Goal: Task Accomplishment & Management: Use online tool/utility

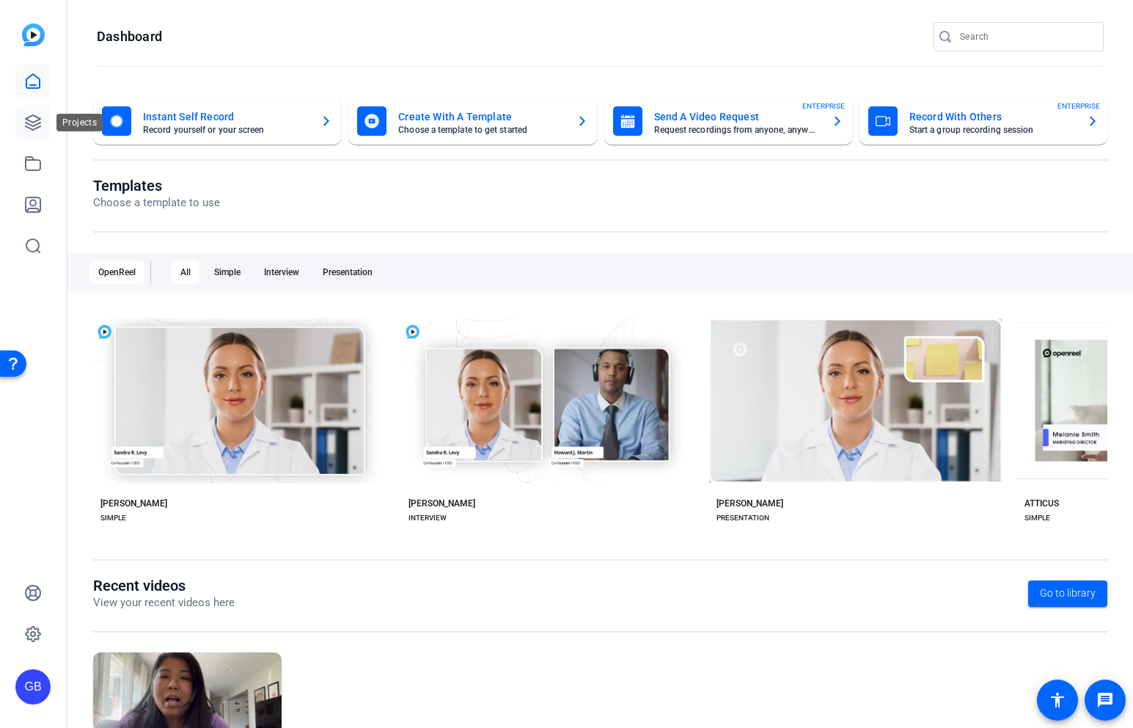
click at [24, 114] on icon at bounding box center [33, 123] width 18 height 18
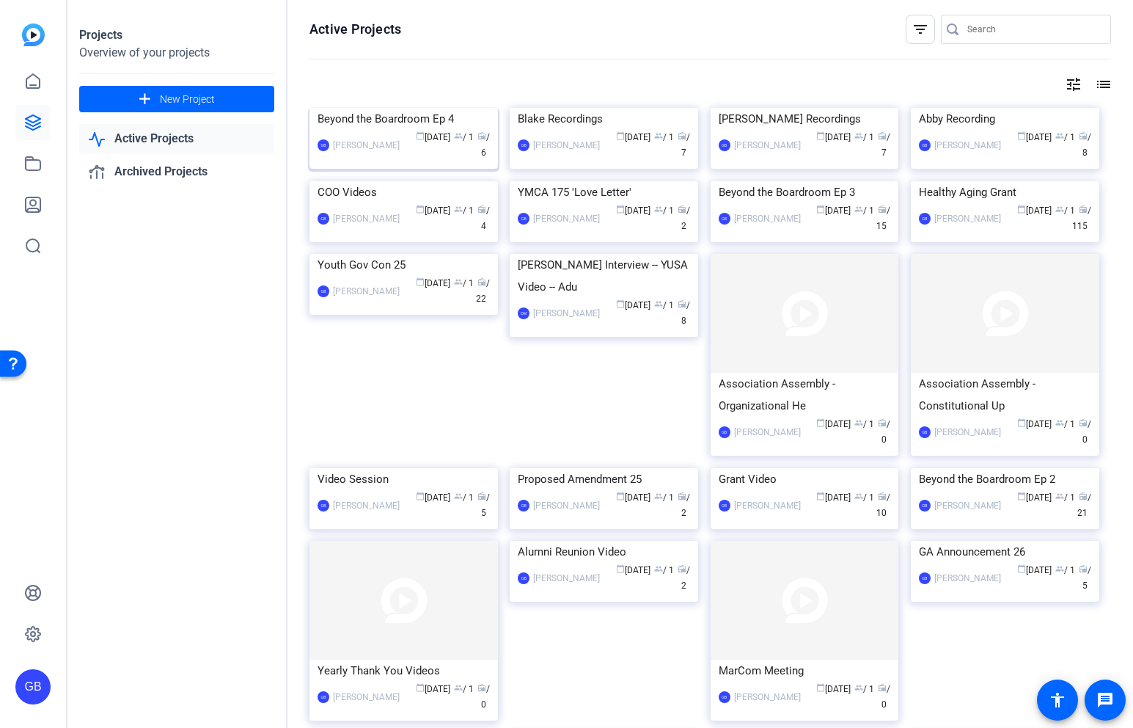
click at [400, 130] on div "Beyond the Boardroom Ep 4" at bounding box center [404, 119] width 172 height 22
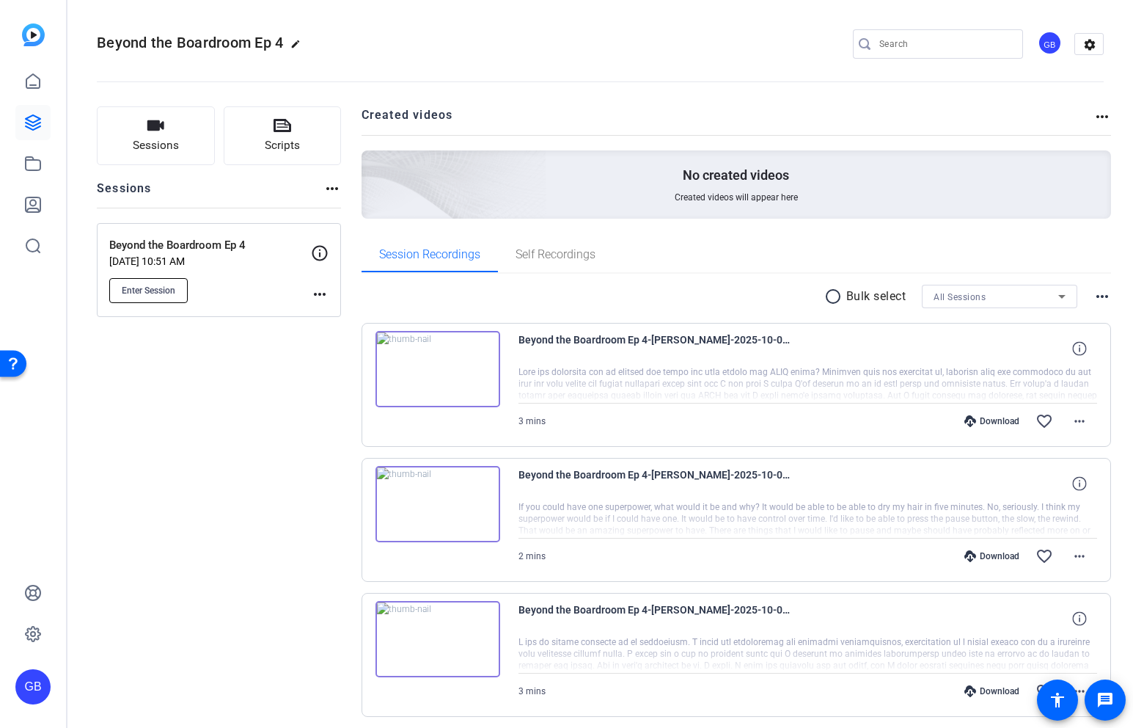
click at [156, 292] on span "Enter Session" at bounding box center [149, 291] width 54 height 12
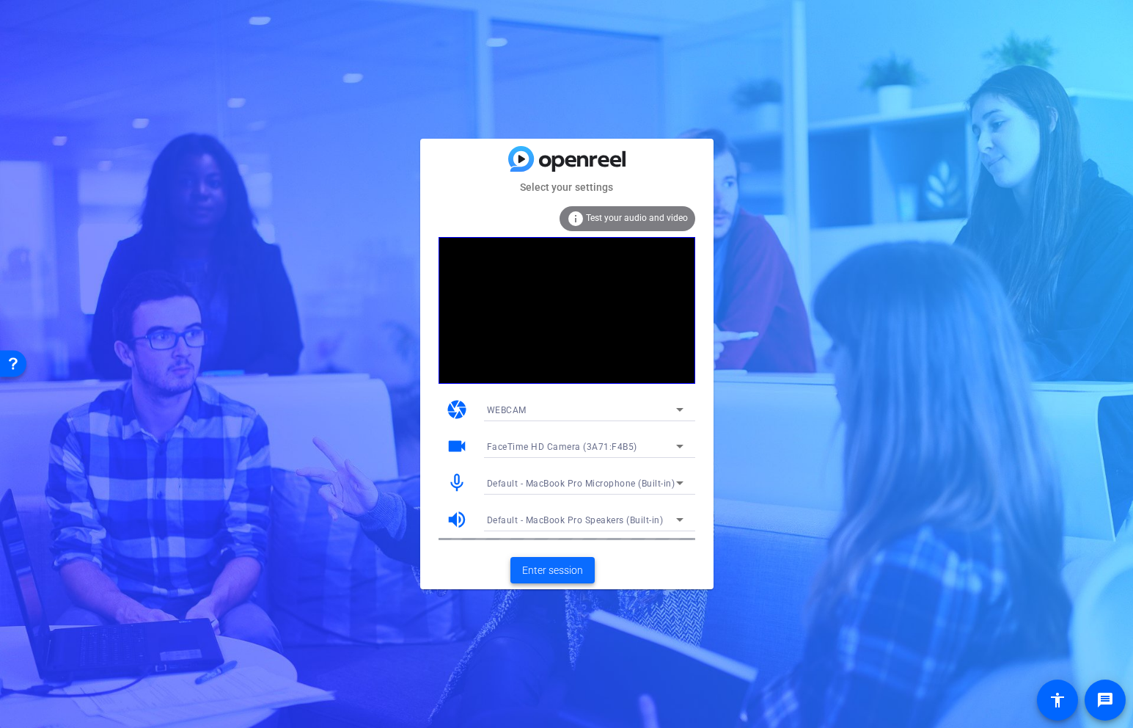
click at [571, 574] on span "Enter session" at bounding box center [552, 570] width 61 height 15
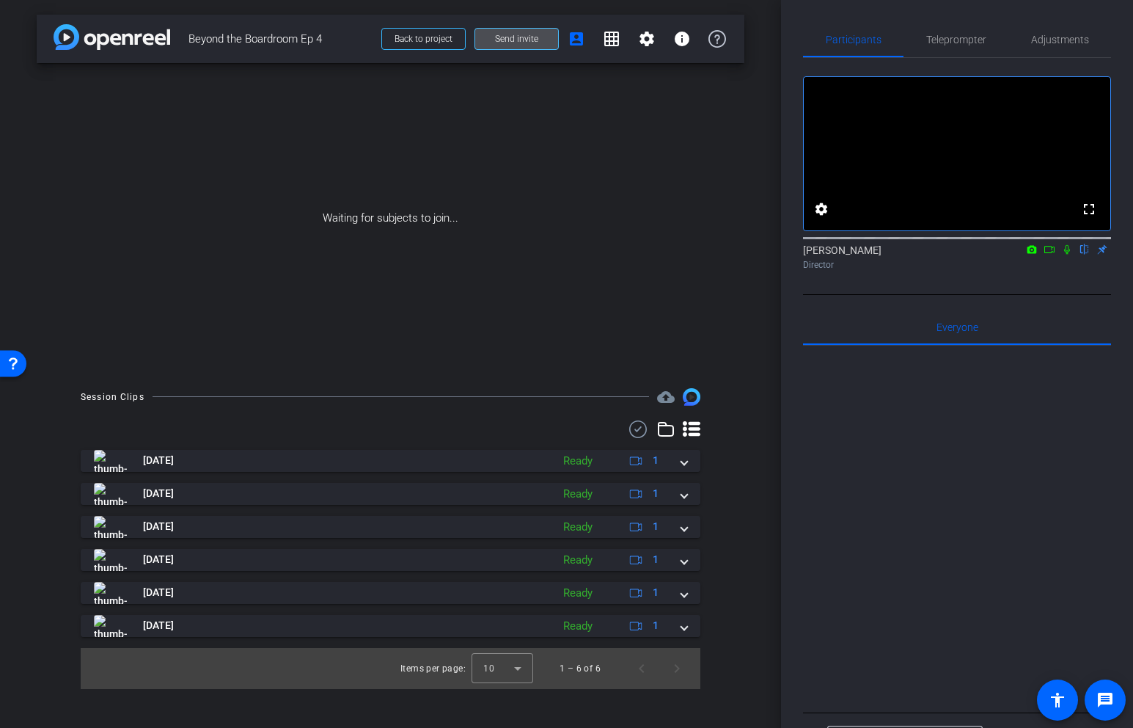
click at [538, 46] on span at bounding box center [516, 38] width 83 height 35
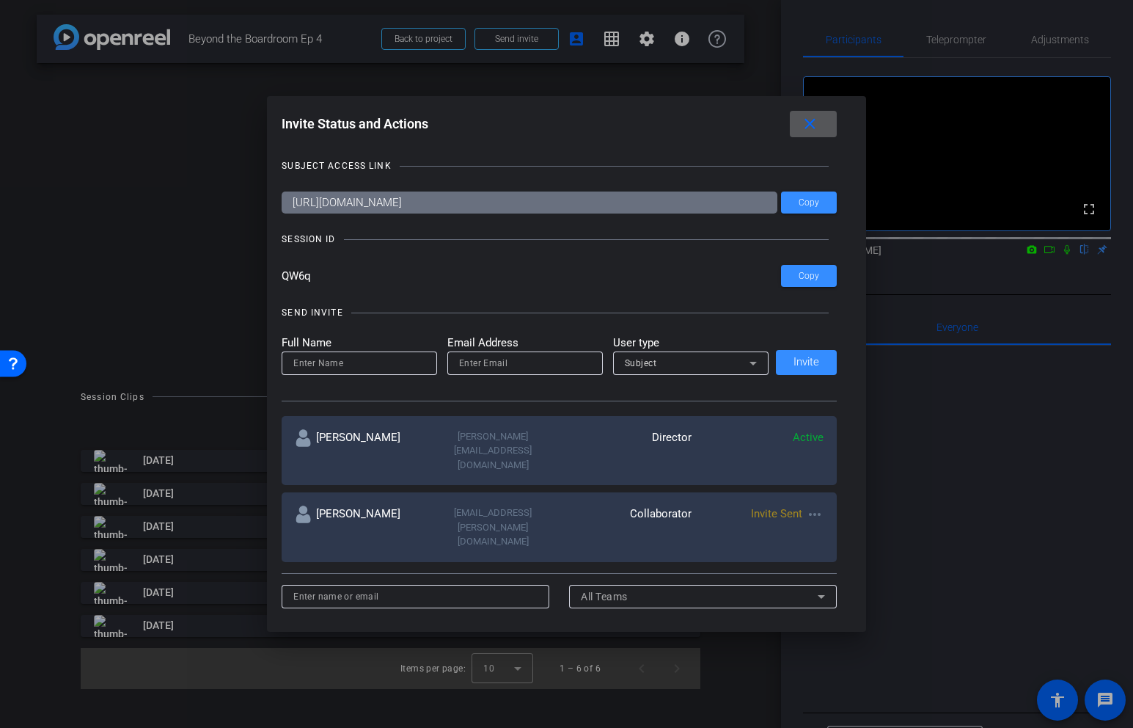
click at [818, 505] on mat-icon "more_horiz" at bounding box center [815, 514] width 18 height 18
click at [833, 528] on span "Re-Send Invite" at bounding box center [873, 530] width 110 height 18
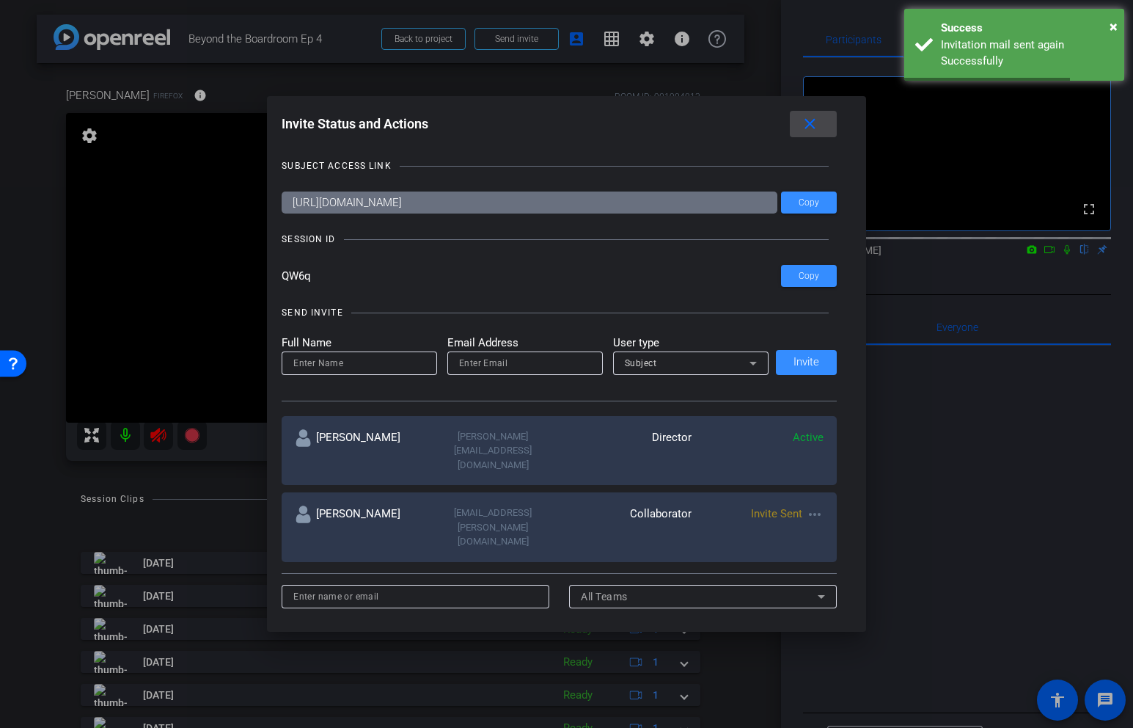
click at [812, 123] on mat-icon "close" at bounding box center [810, 124] width 18 height 18
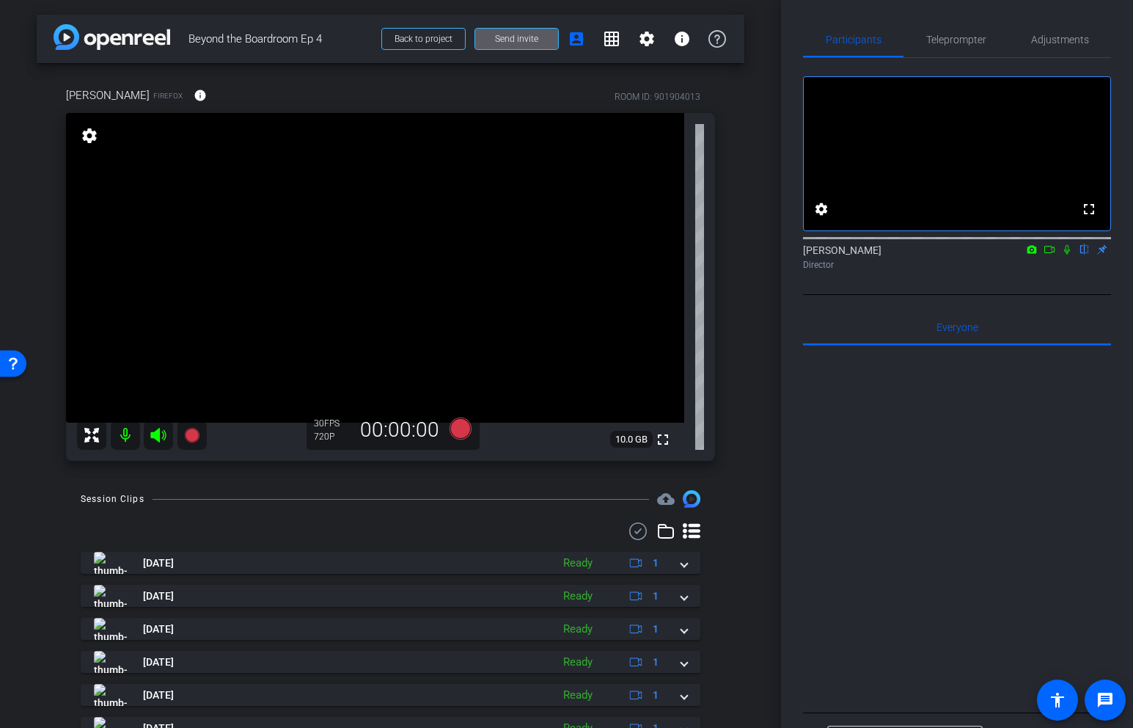
click at [1081, 397] on div at bounding box center [957, 526] width 308 height 363
click at [972, 554] on div at bounding box center [957, 526] width 308 height 363
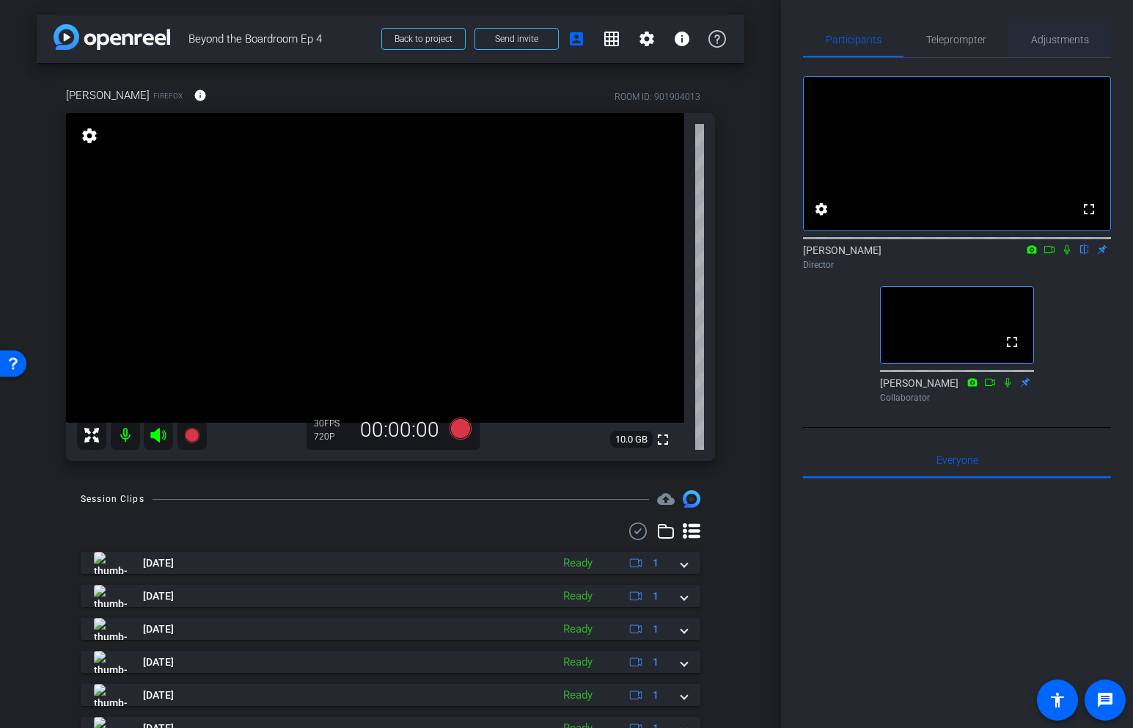
click at [1037, 43] on span "Adjustments" at bounding box center [1060, 39] width 58 height 10
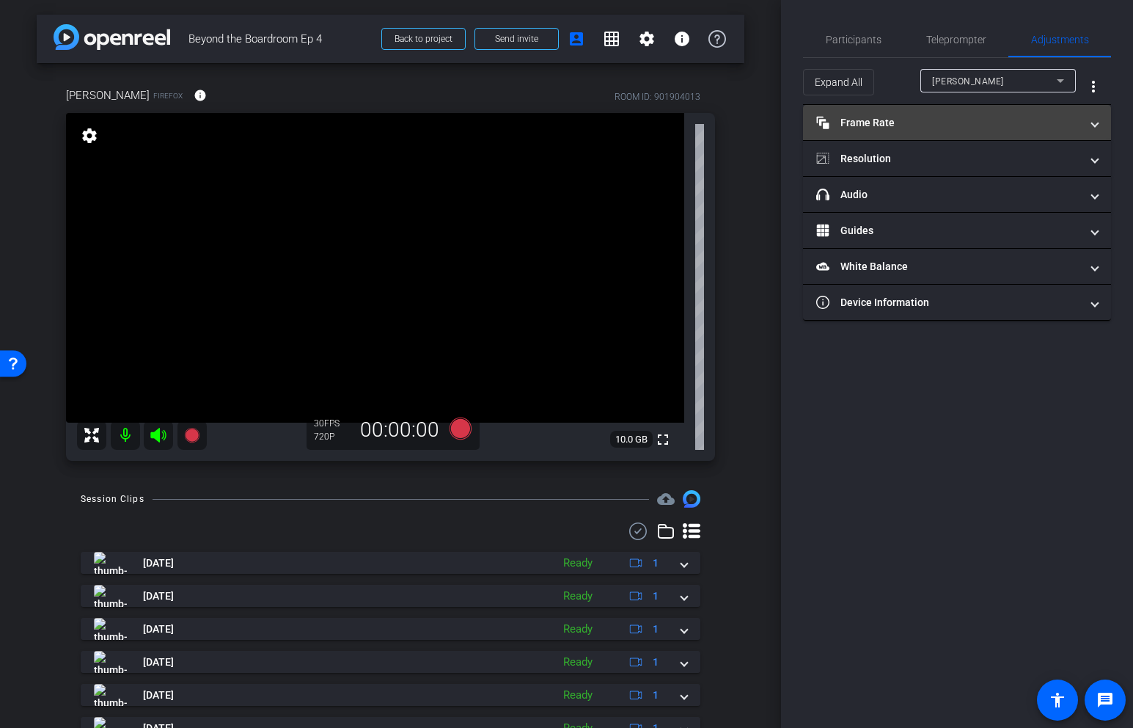
click at [979, 128] on mat-panel-title "Frame Rate Frame Rate" at bounding box center [948, 122] width 264 height 15
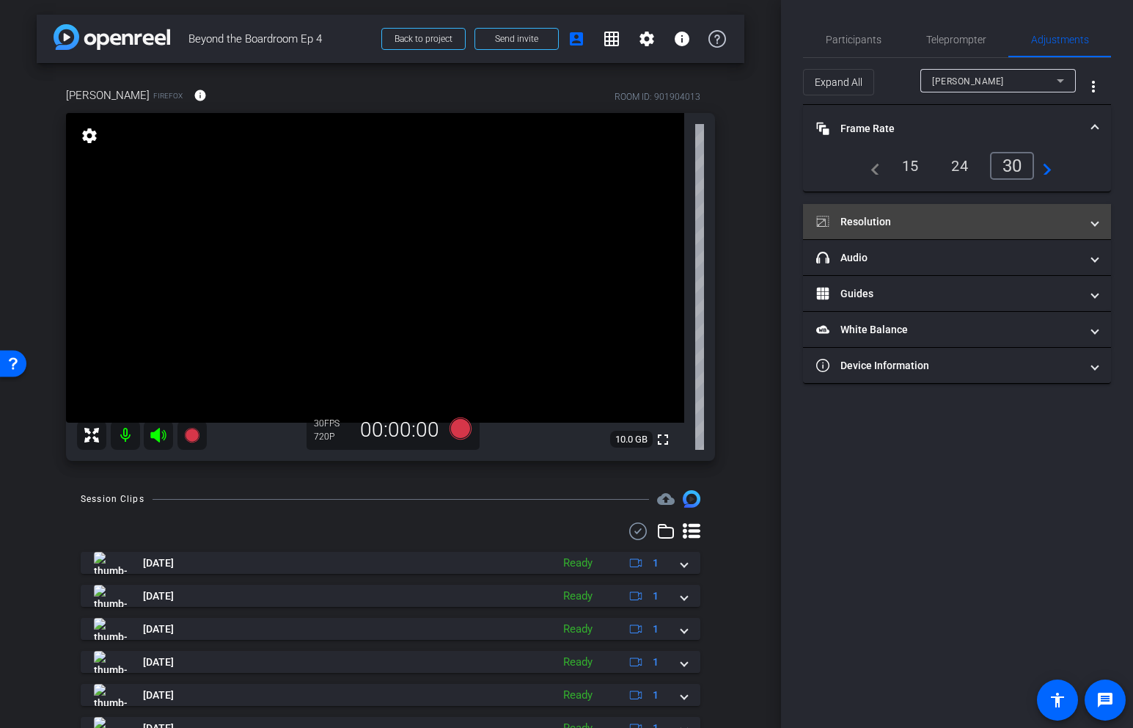
click at [945, 222] on mat-panel-title "Resolution" at bounding box center [948, 221] width 264 height 15
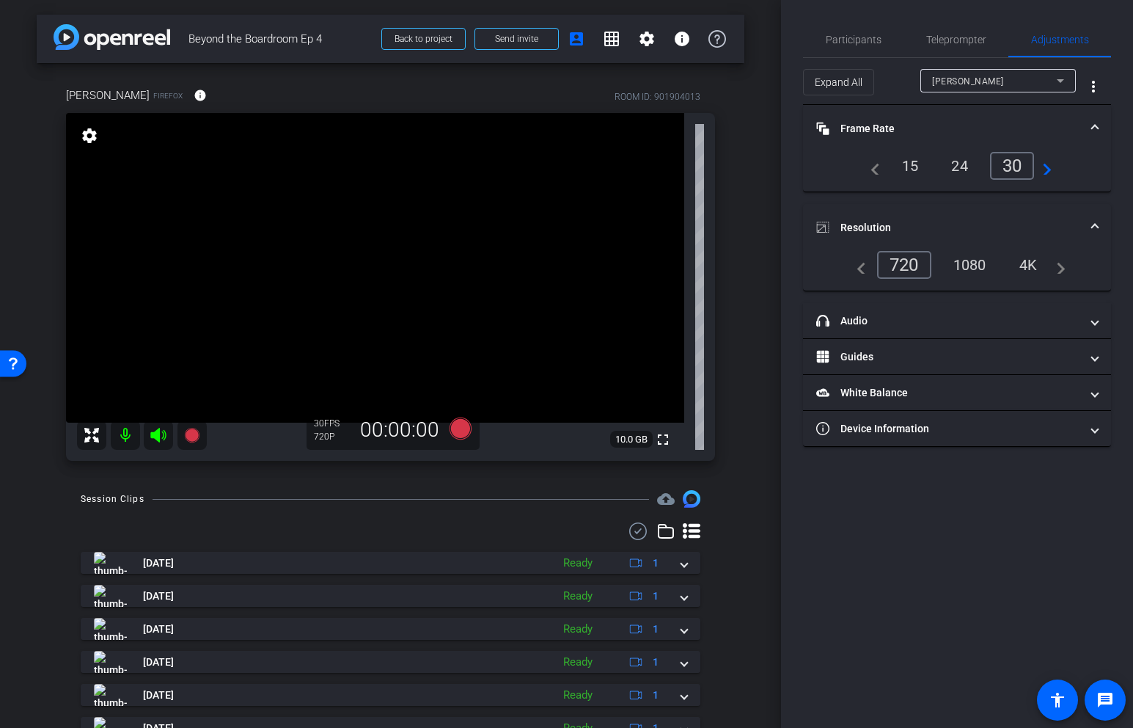
click at [979, 269] on div "1080" at bounding box center [970, 264] width 55 height 25
click at [877, 30] on span "Participants" at bounding box center [854, 39] width 56 height 35
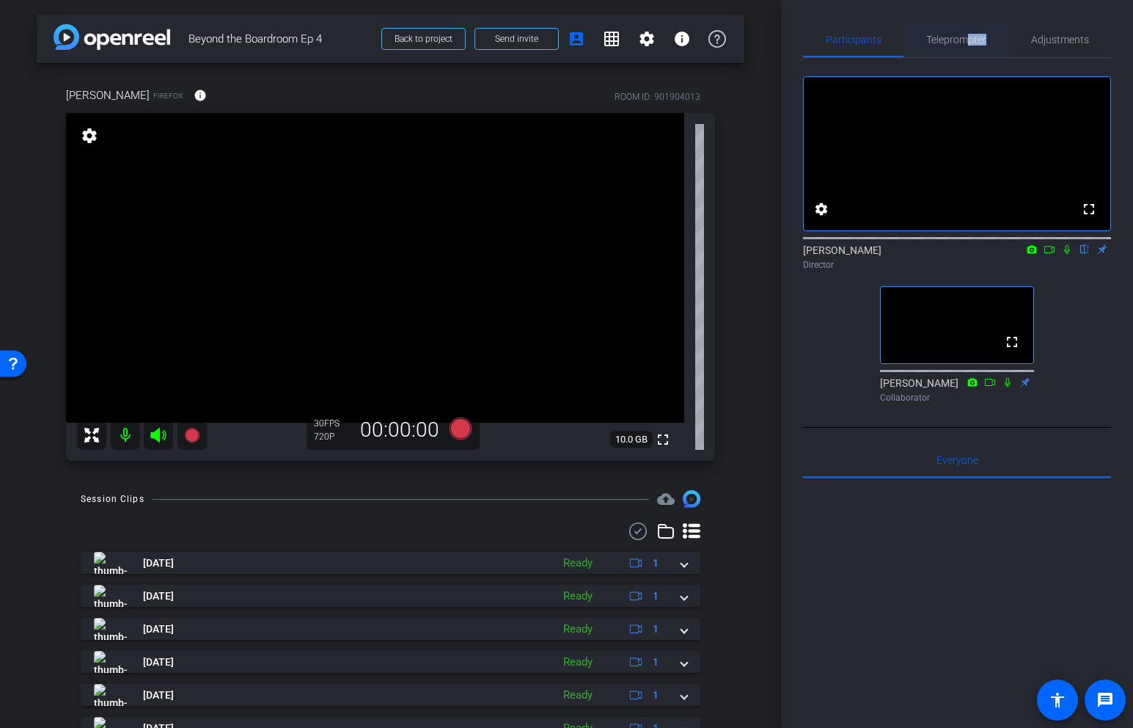
click at [965, 45] on span "Teleprompter" at bounding box center [956, 39] width 60 height 35
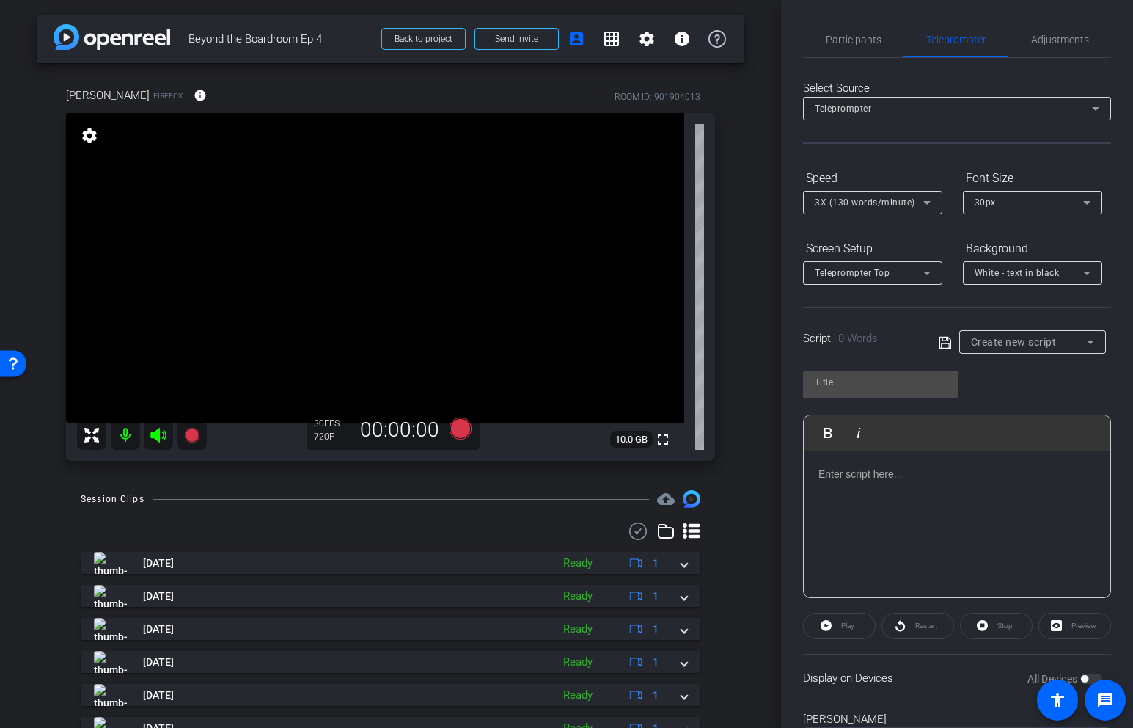
click at [947, 74] on div "Select Source Teleprompter Speed 3X (130 words/minute) Font Size 30px Screen Se…" at bounding box center [957, 419] width 308 height 722
click at [866, 42] on span "Participants" at bounding box center [854, 39] width 56 height 10
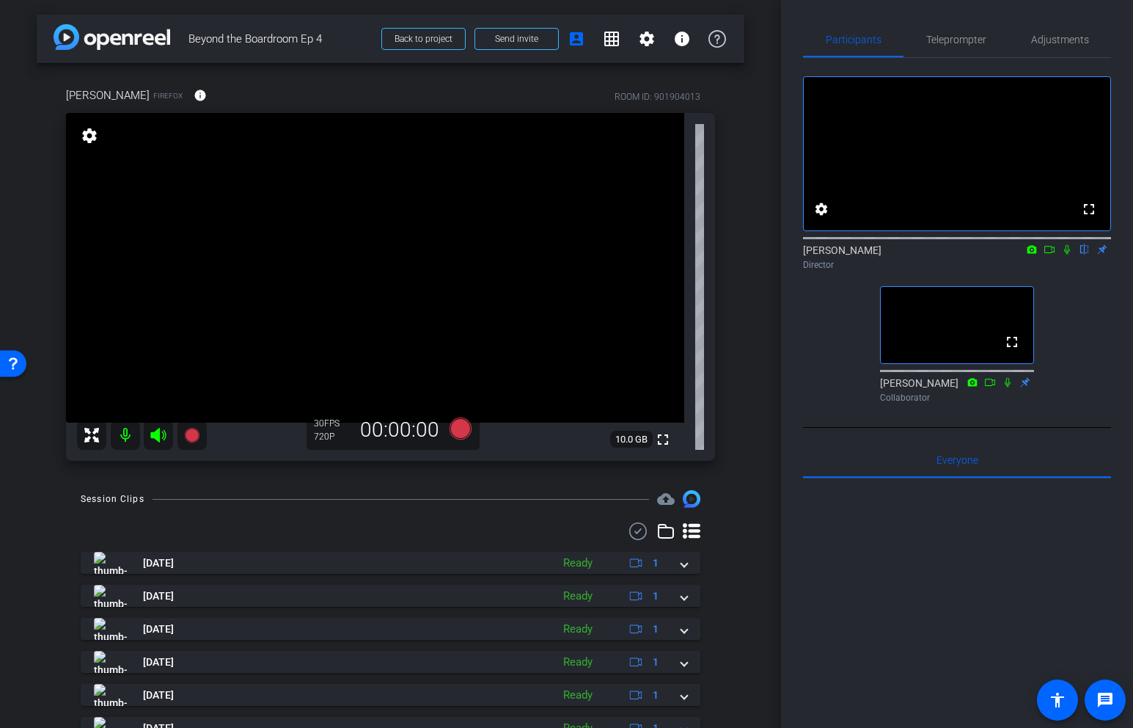
type input "Default title 2546"
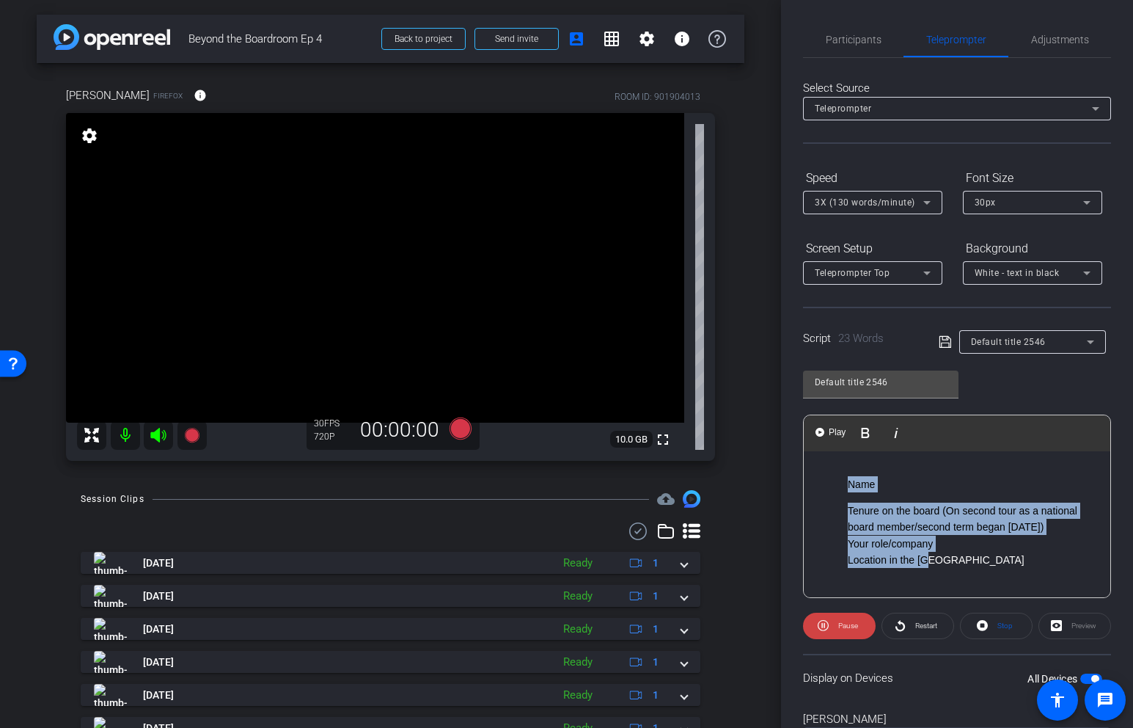
drag, startPoint x: 951, startPoint y: 553, endPoint x: 828, endPoint y: 475, distance: 145.1
click at [828, 475] on div "Name Tenure on the board (On second tour as a national board member/second term…" at bounding box center [957, 524] width 307 height 147
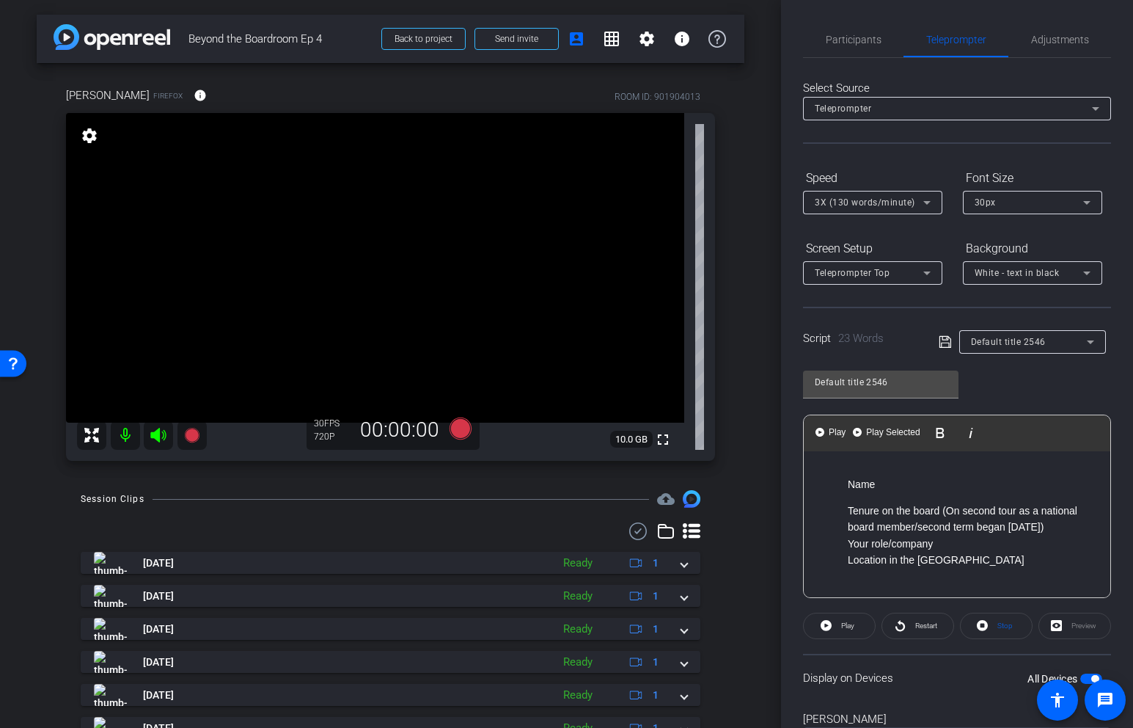
click at [1055, 204] on div "30px" at bounding box center [1029, 202] width 109 height 18
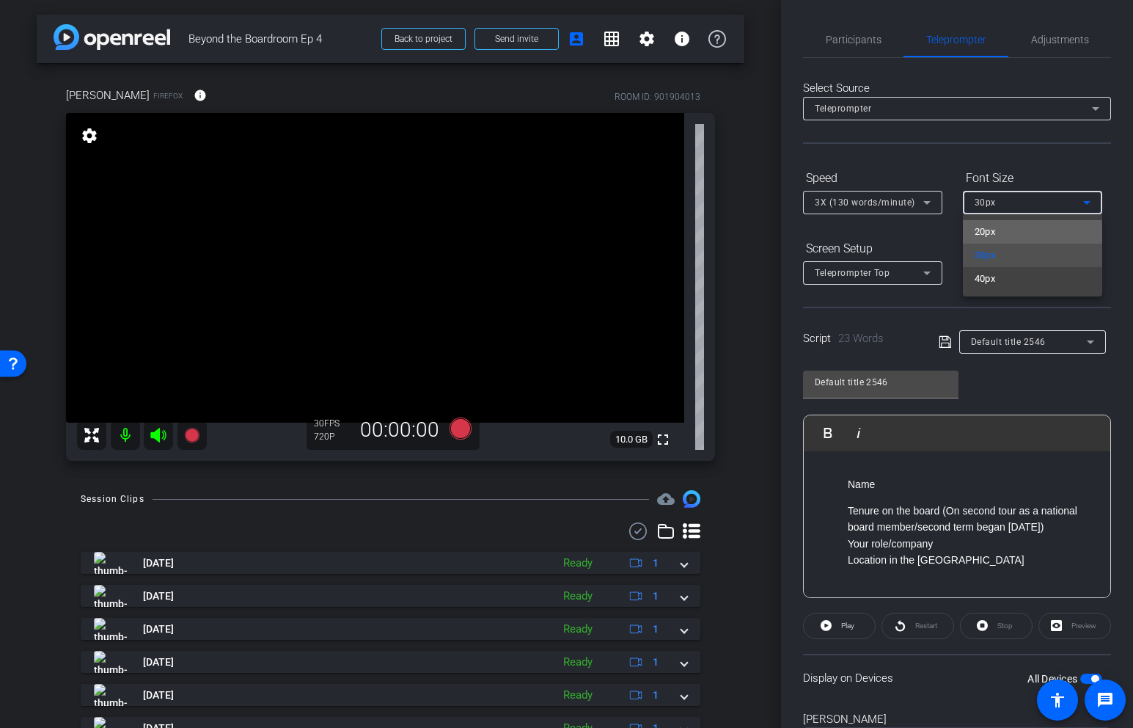
click at [1005, 235] on mat-option "20px" at bounding box center [1032, 231] width 139 height 23
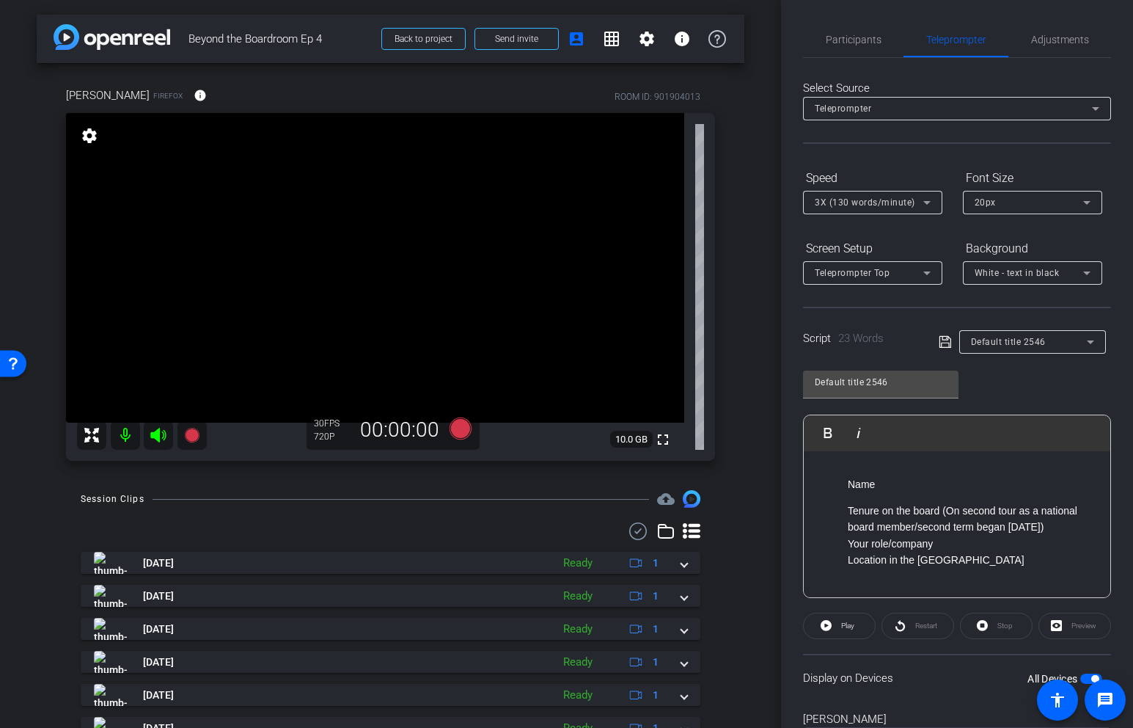
click at [945, 348] on icon at bounding box center [945, 342] width 13 height 18
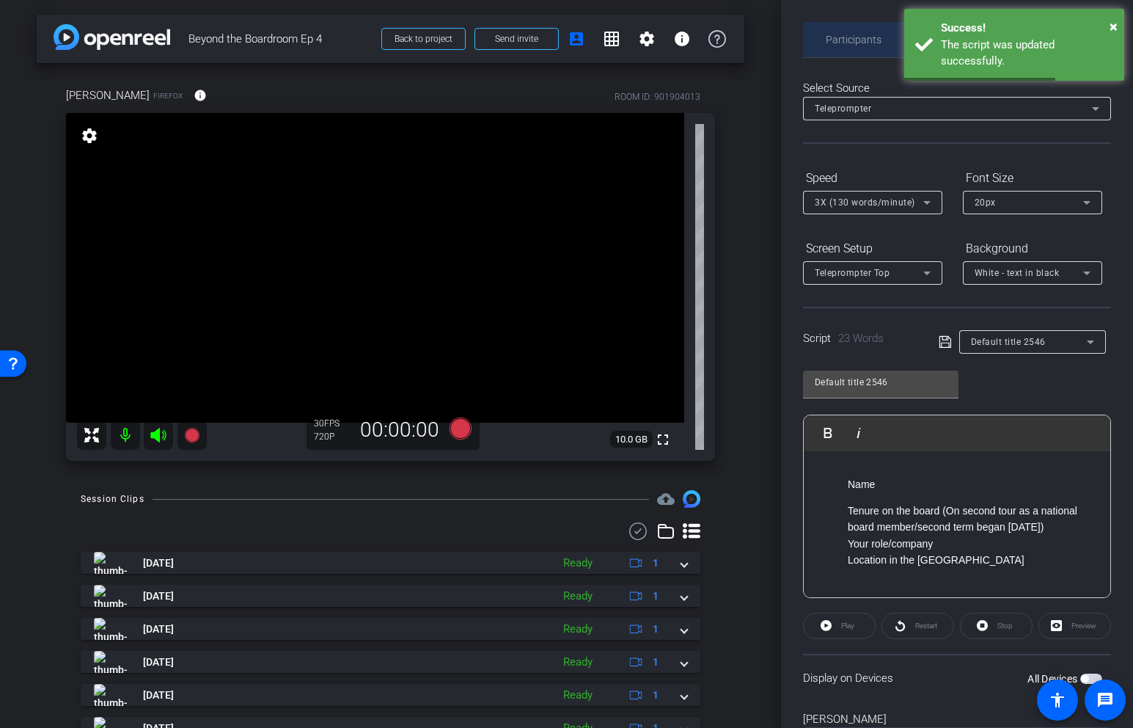
click at [863, 46] on span "Participants" at bounding box center [854, 39] width 56 height 35
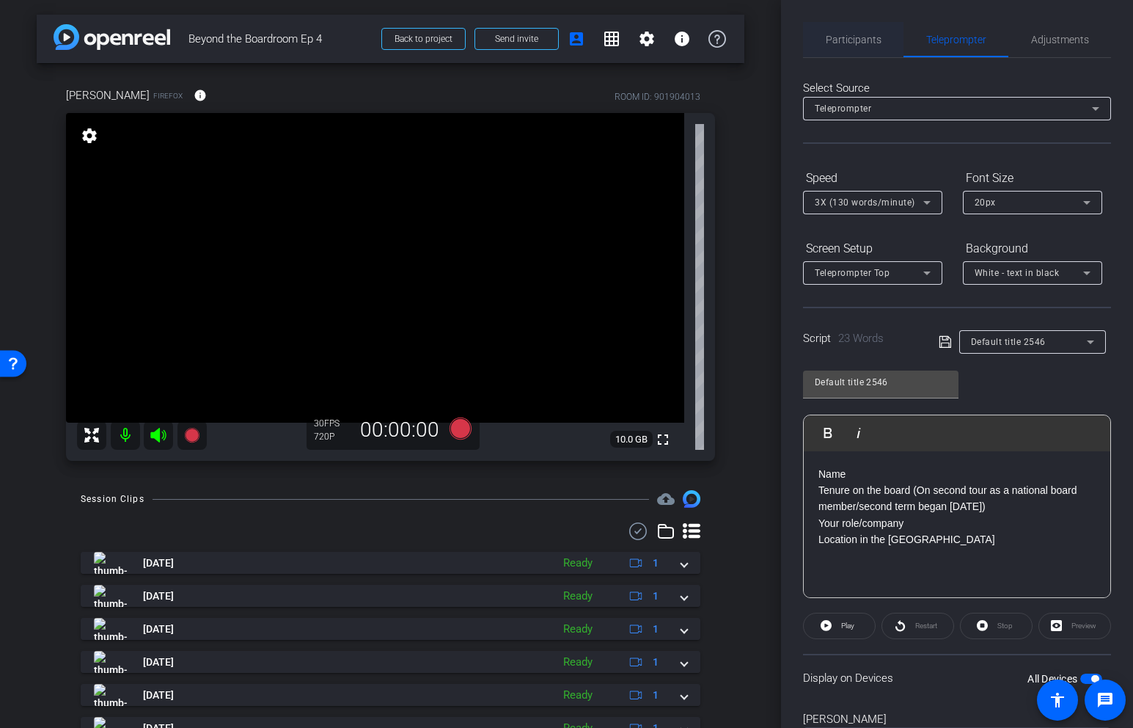
click at [835, 40] on span "Participants" at bounding box center [854, 39] width 56 height 10
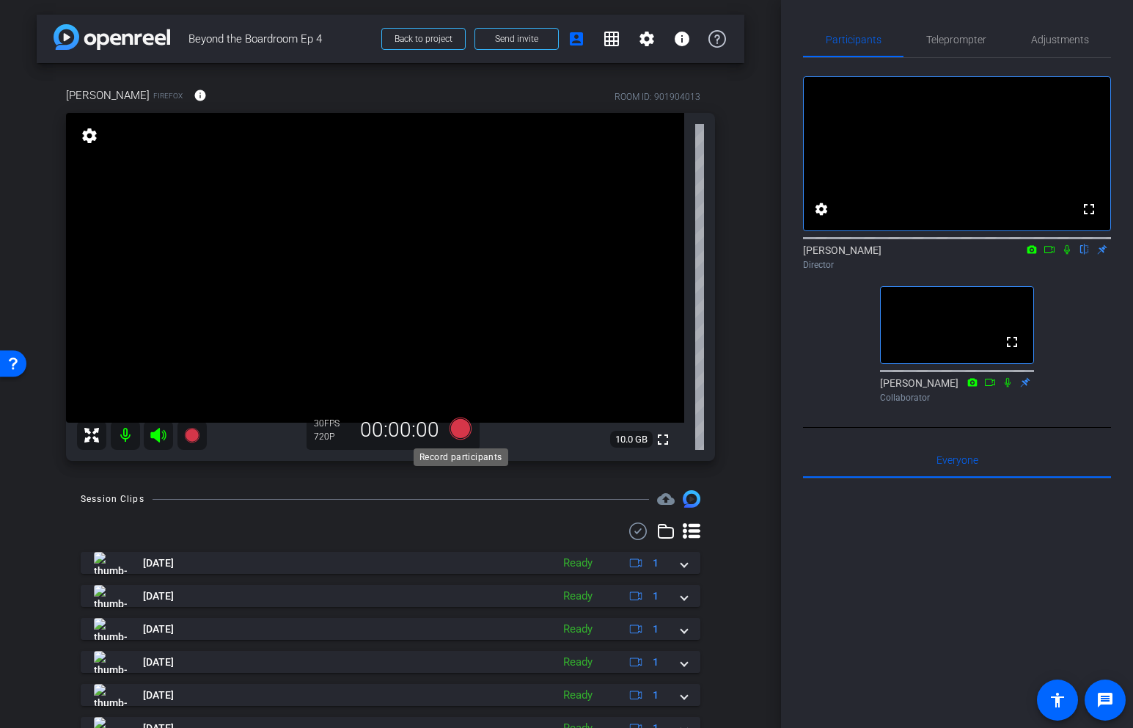
click at [462, 431] on icon at bounding box center [460, 428] width 22 height 22
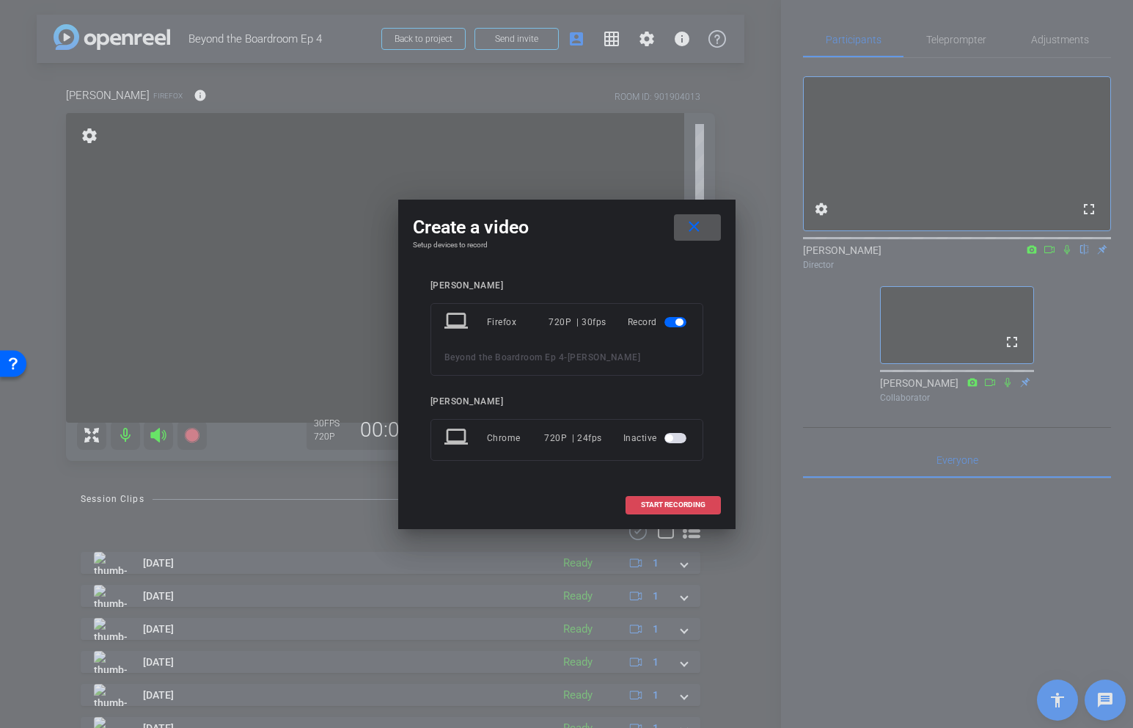
click at [700, 501] on span "START RECORDING" at bounding box center [673, 504] width 65 height 7
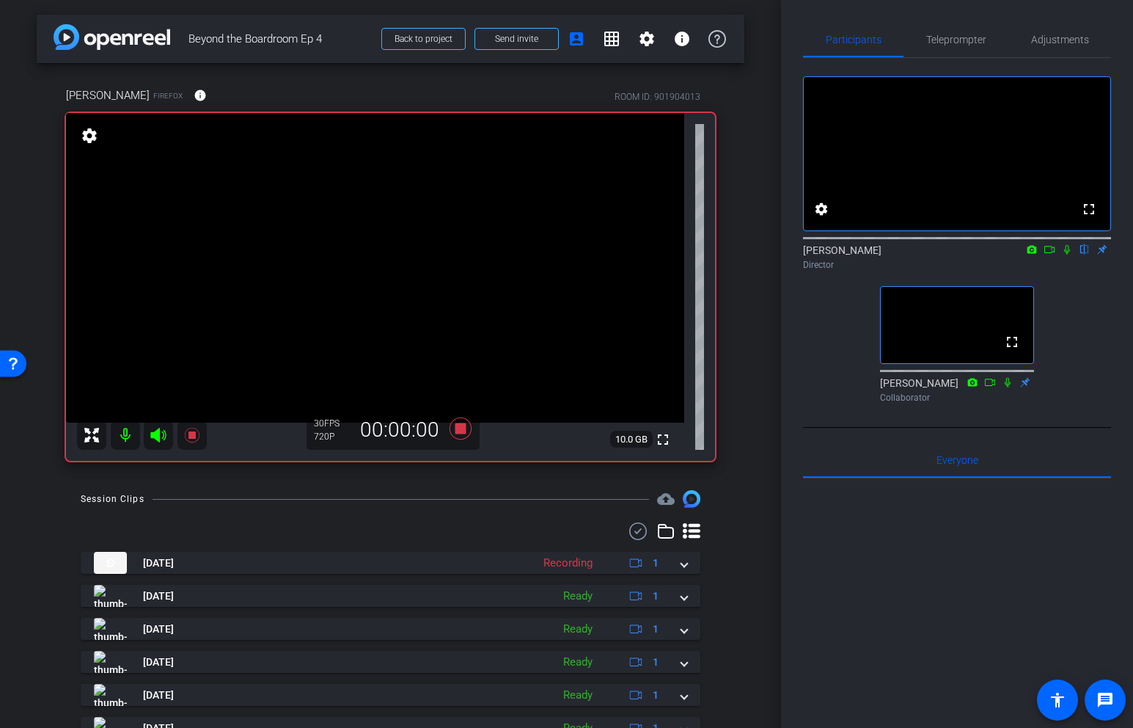
click at [1069, 255] on icon at bounding box center [1067, 249] width 12 height 10
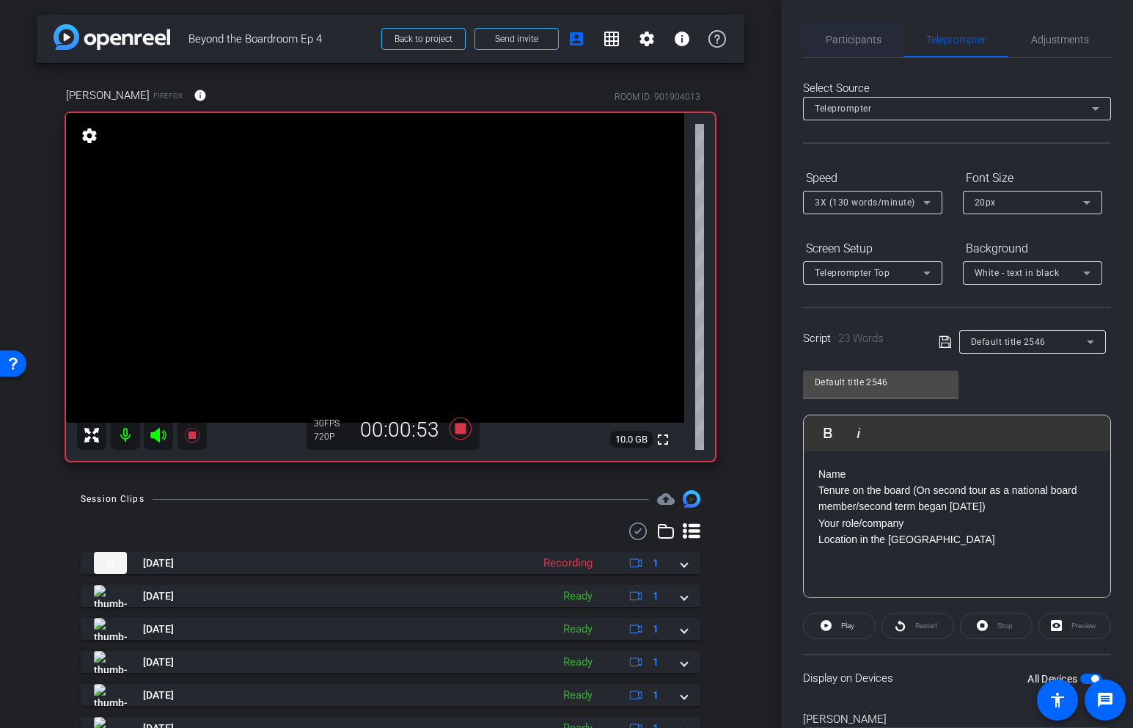
click at [837, 51] on span "Participants" at bounding box center [854, 39] width 56 height 35
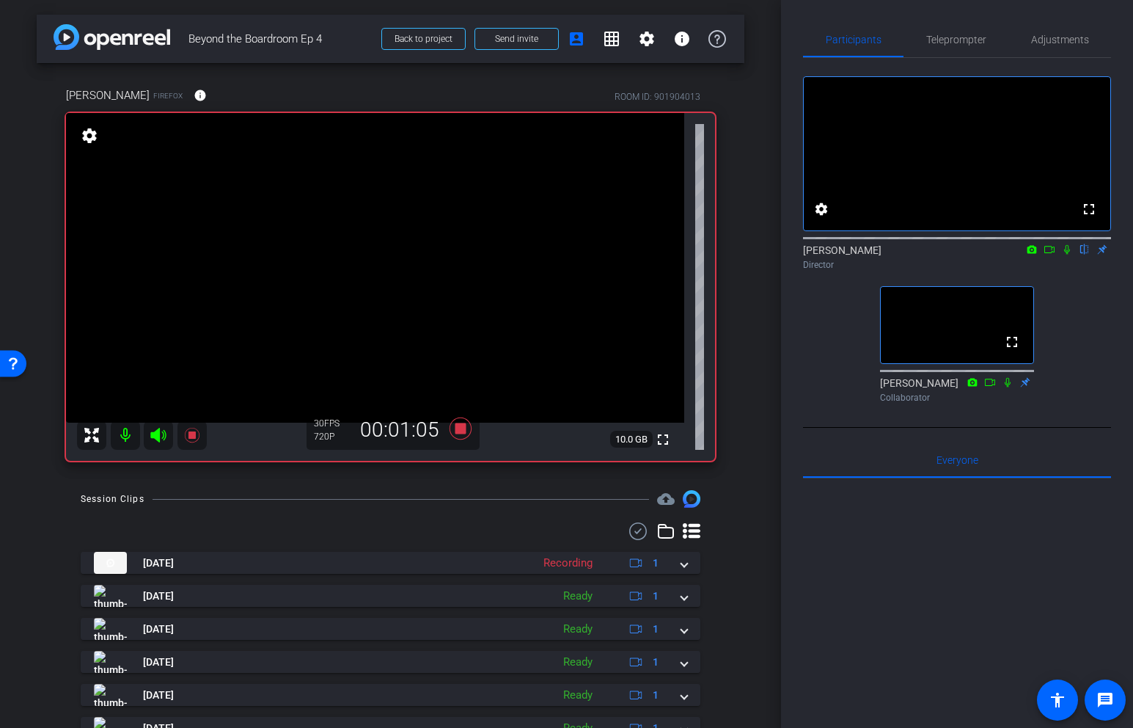
click at [1067, 255] on icon at bounding box center [1067, 249] width 12 height 10
click at [1067, 255] on icon at bounding box center [1068, 250] width 8 height 10
click at [1067, 255] on icon at bounding box center [1067, 249] width 12 height 10
click at [467, 434] on icon at bounding box center [460, 428] width 35 height 26
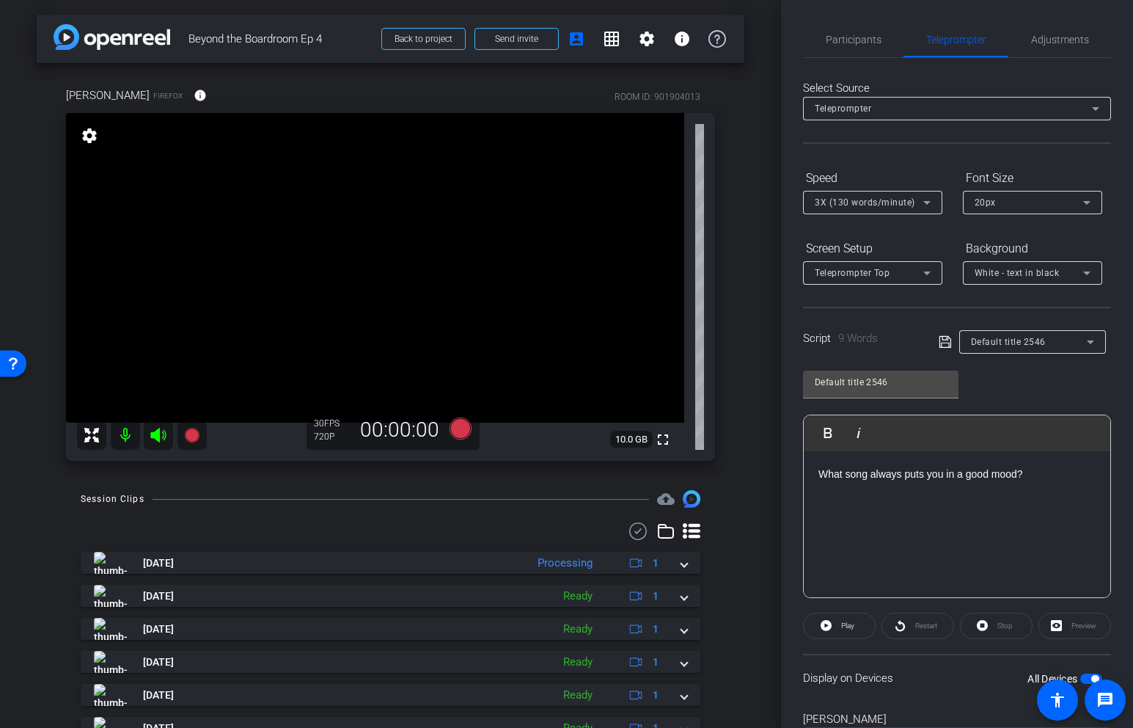
drag, startPoint x: 1068, startPoint y: 270, endPoint x: 1058, endPoint y: 135, distance: 135.3
click at [1064, 240] on div "Participants Teleprompter Adjustments settings [PERSON_NAME] flip Director [PER…" at bounding box center [957, 401] width 308 height 758
click at [857, 43] on span "Participants" at bounding box center [854, 39] width 56 height 10
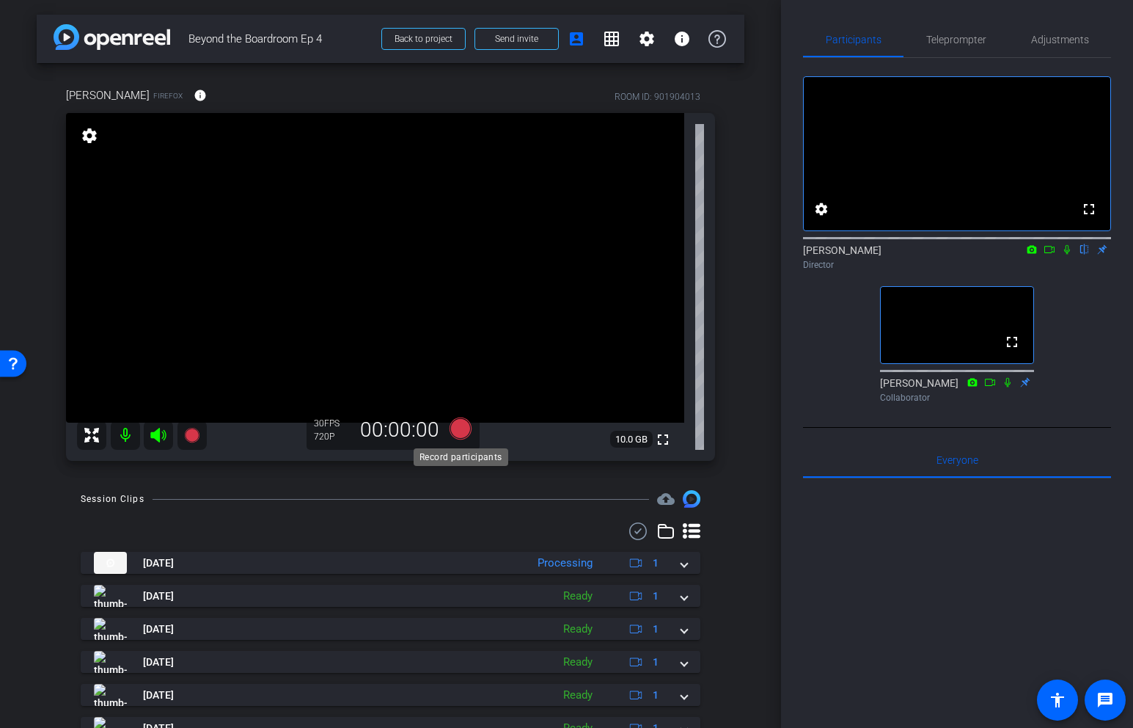
click at [467, 425] on icon at bounding box center [460, 428] width 22 height 22
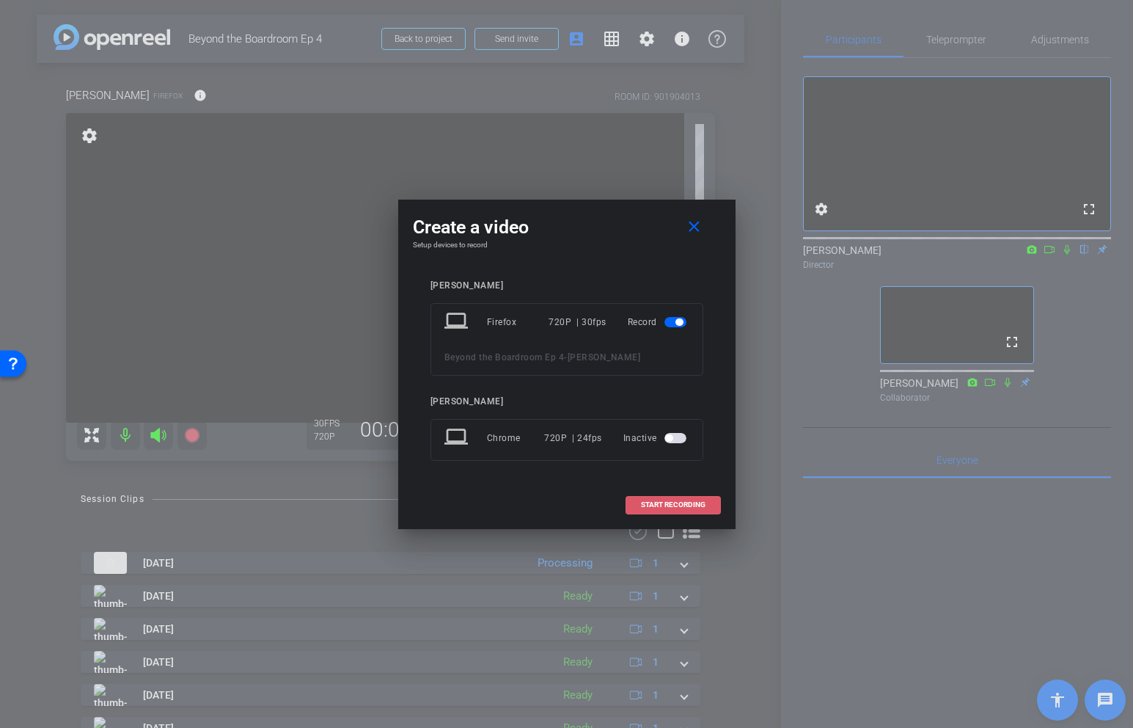
click at [688, 495] on span at bounding box center [673, 504] width 94 height 35
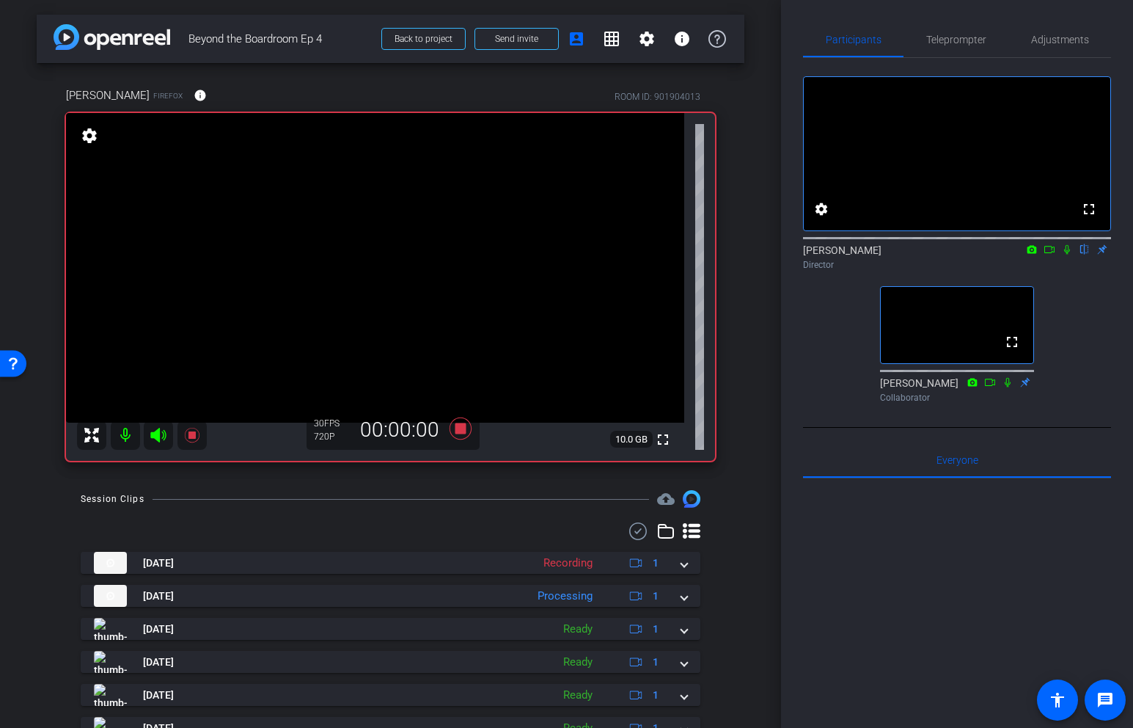
click at [1065, 255] on icon at bounding box center [1067, 250] width 6 height 10
click at [1067, 255] on icon at bounding box center [1068, 250] width 8 height 10
click at [463, 430] on icon at bounding box center [460, 428] width 22 height 22
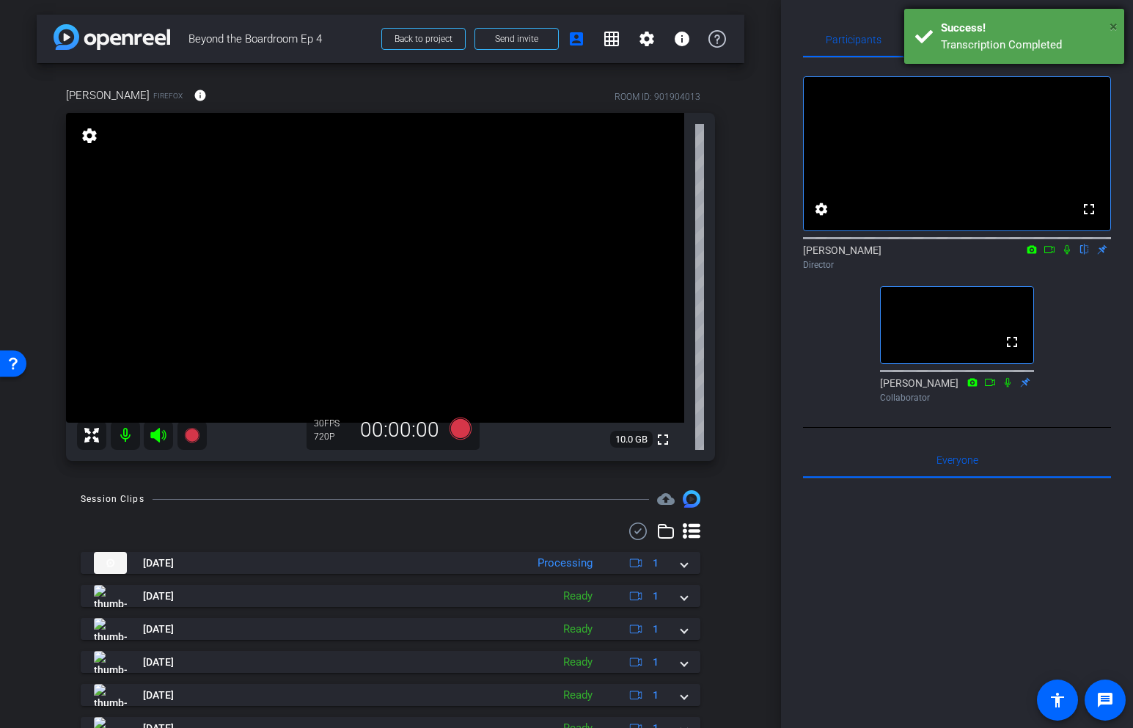
click at [1116, 27] on span "×" at bounding box center [1114, 27] width 8 height 18
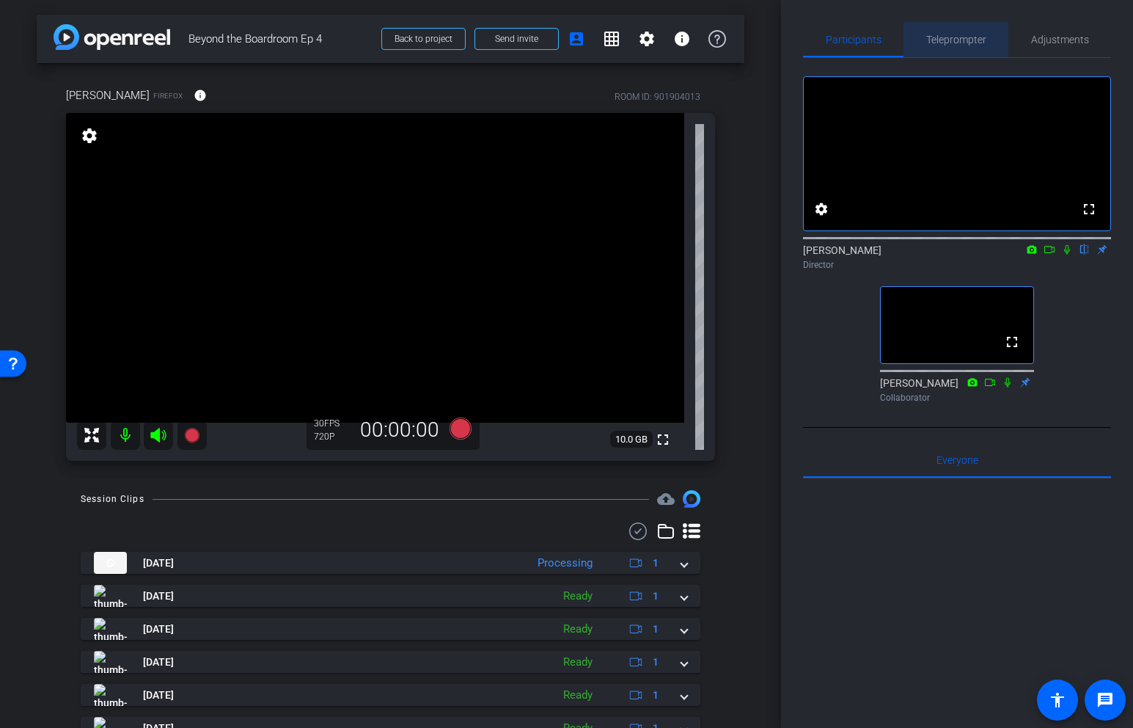
click at [944, 48] on span "Teleprompter" at bounding box center [956, 39] width 60 height 35
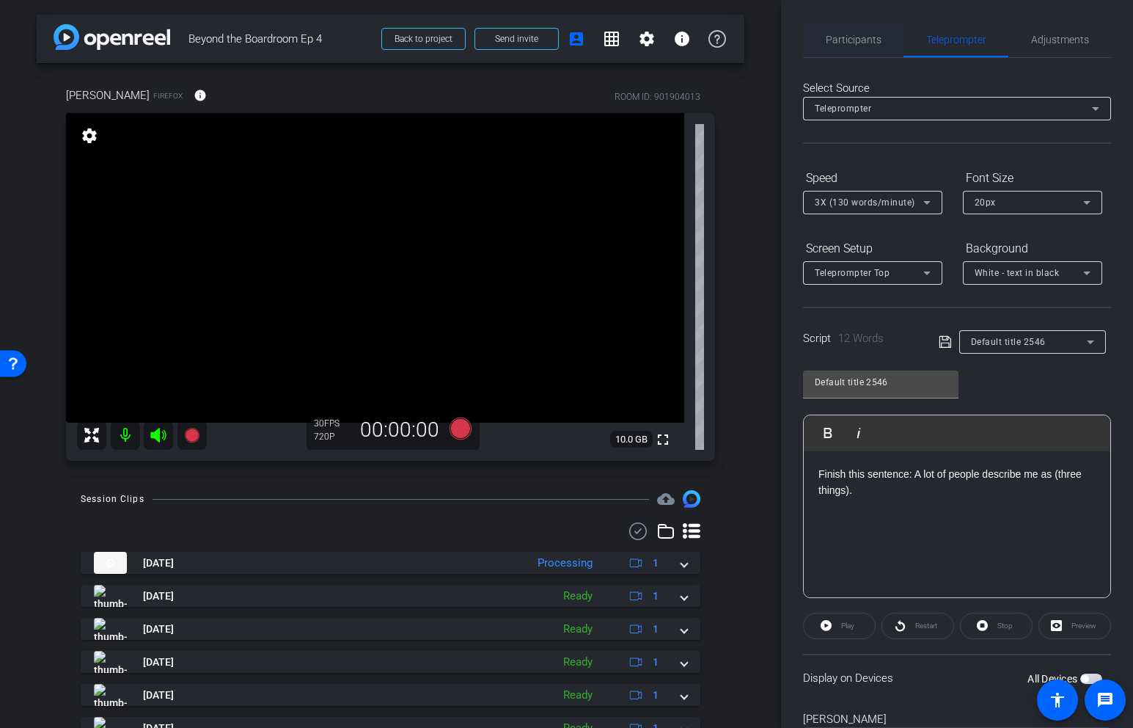
click at [874, 45] on span "Participants" at bounding box center [854, 39] width 56 height 35
click at [461, 430] on icon at bounding box center [460, 428] width 22 height 22
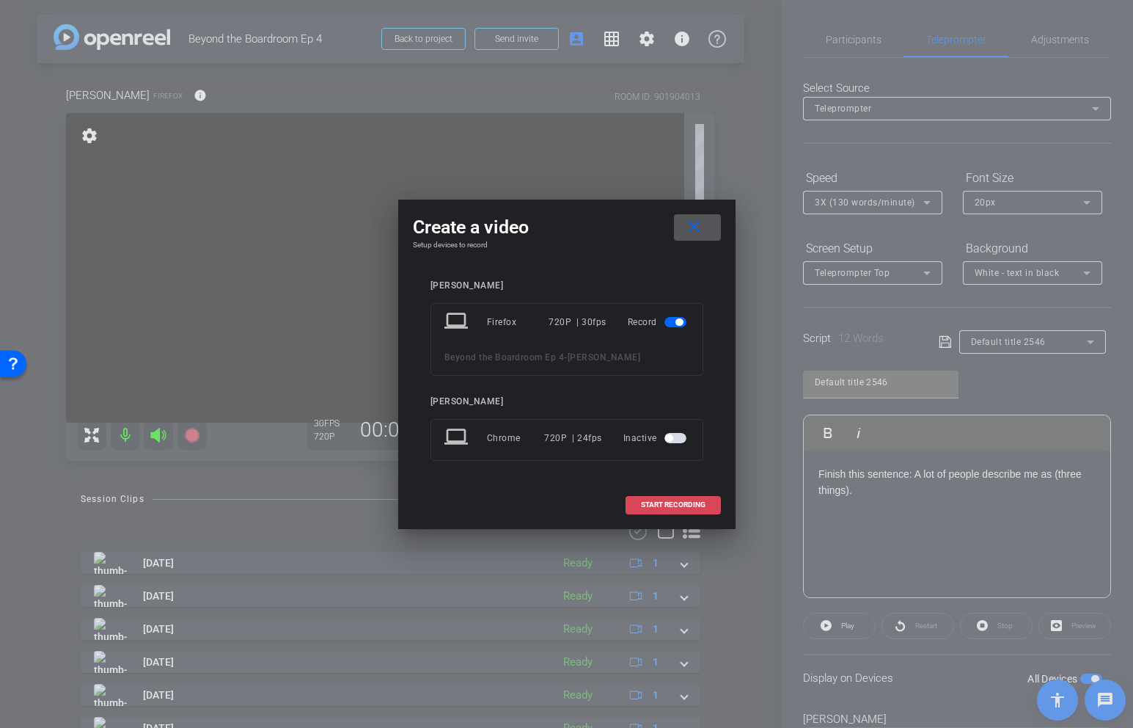
click at [705, 511] on span at bounding box center [673, 504] width 94 height 35
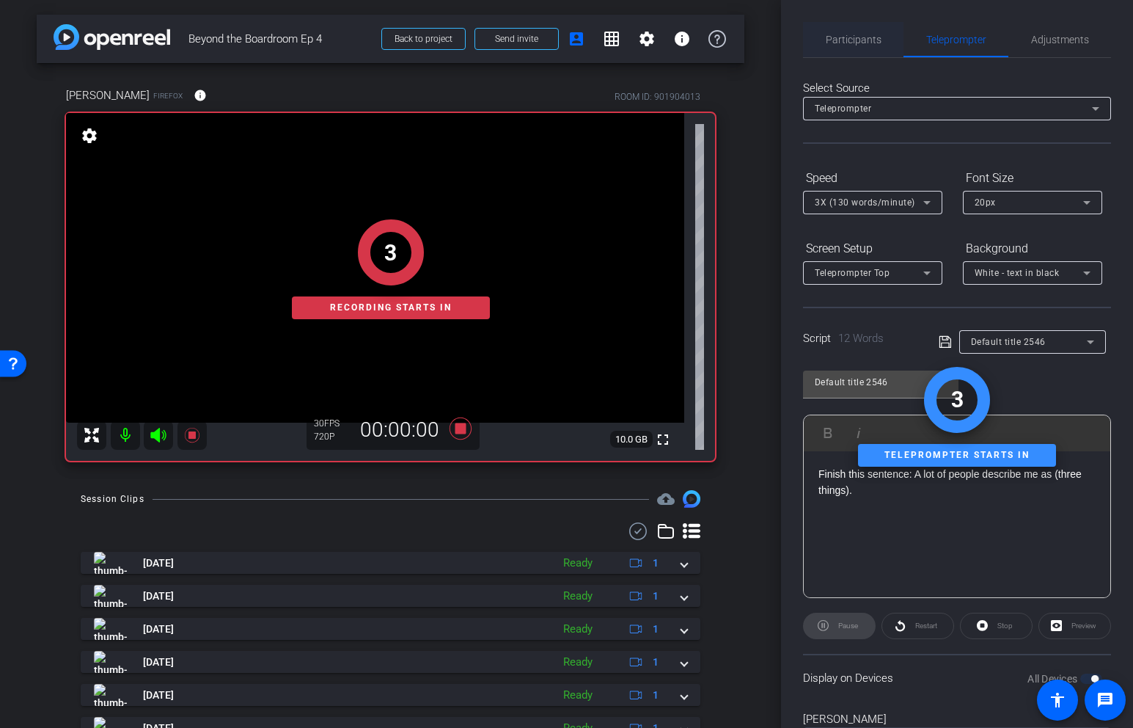
click at [870, 41] on span "Participants" at bounding box center [854, 39] width 56 height 10
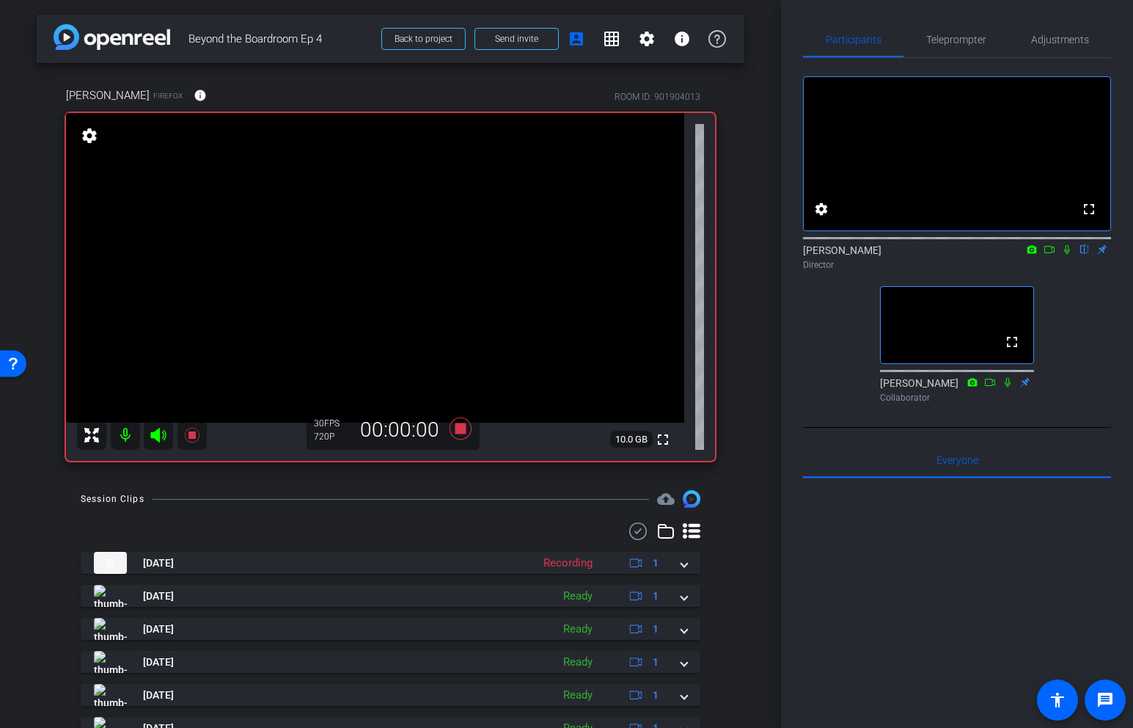
click at [1067, 255] on icon at bounding box center [1067, 249] width 12 height 10
click at [1067, 255] on icon at bounding box center [1068, 250] width 8 height 10
click at [1067, 255] on icon at bounding box center [1067, 249] width 12 height 10
click at [1067, 255] on icon at bounding box center [1068, 250] width 8 height 10
click at [1067, 255] on icon at bounding box center [1067, 249] width 12 height 10
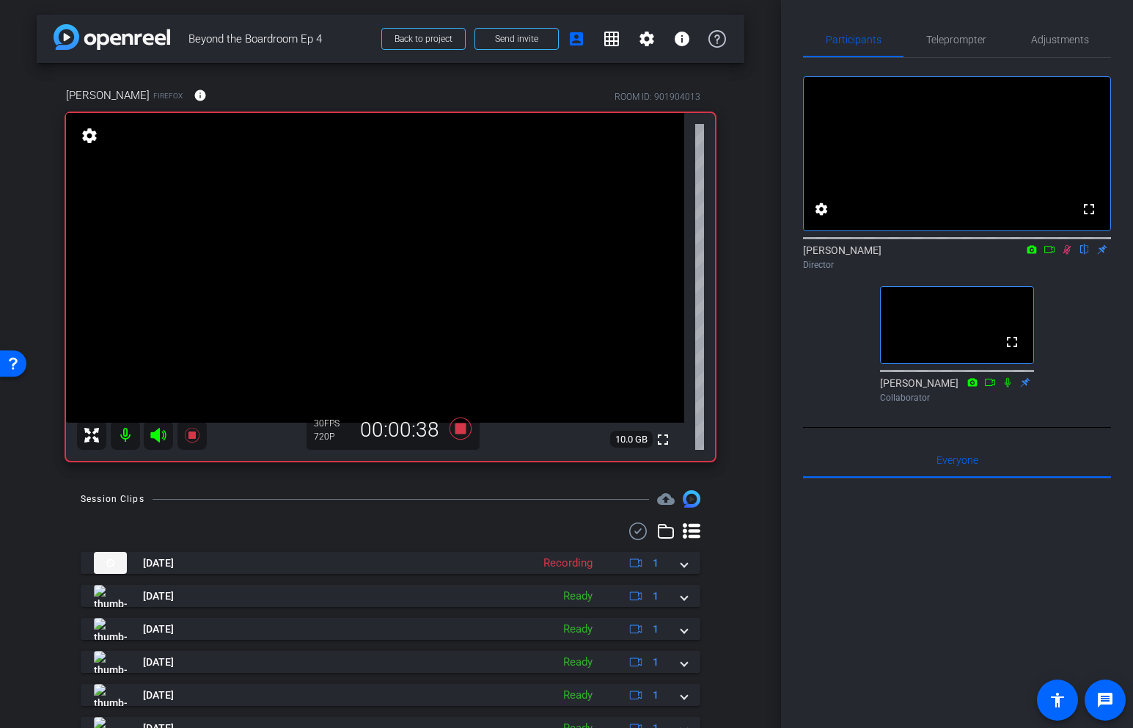
click at [1067, 255] on icon at bounding box center [1068, 250] width 8 height 10
click at [1067, 255] on icon at bounding box center [1067, 249] width 12 height 10
click at [1066, 255] on icon at bounding box center [1067, 249] width 12 height 10
click at [460, 430] on icon at bounding box center [460, 428] width 22 height 22
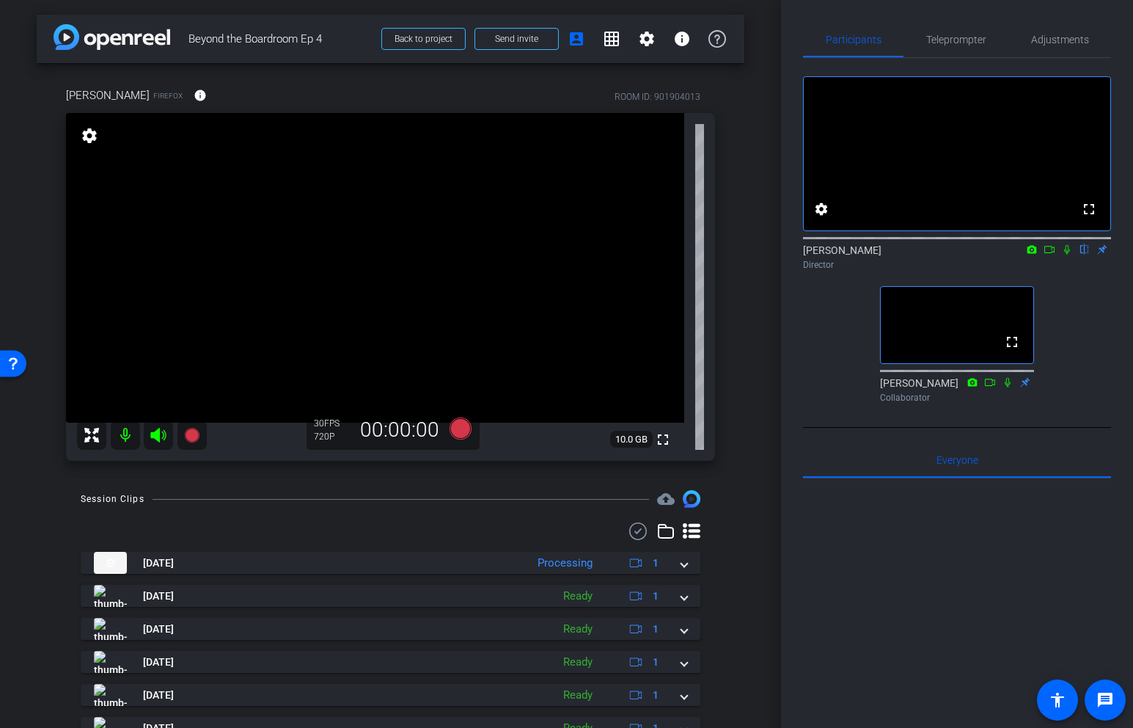
click at [947, 19] on div "Participants Teleprompter Adjustments fullscreen settings [PERSON_NAME] flip Di…" at bounding box center [957, 364] width 352 height 728
click at [945, 31] on span "Teleprompter" at bounding box center [956, 39] width 60 height 35
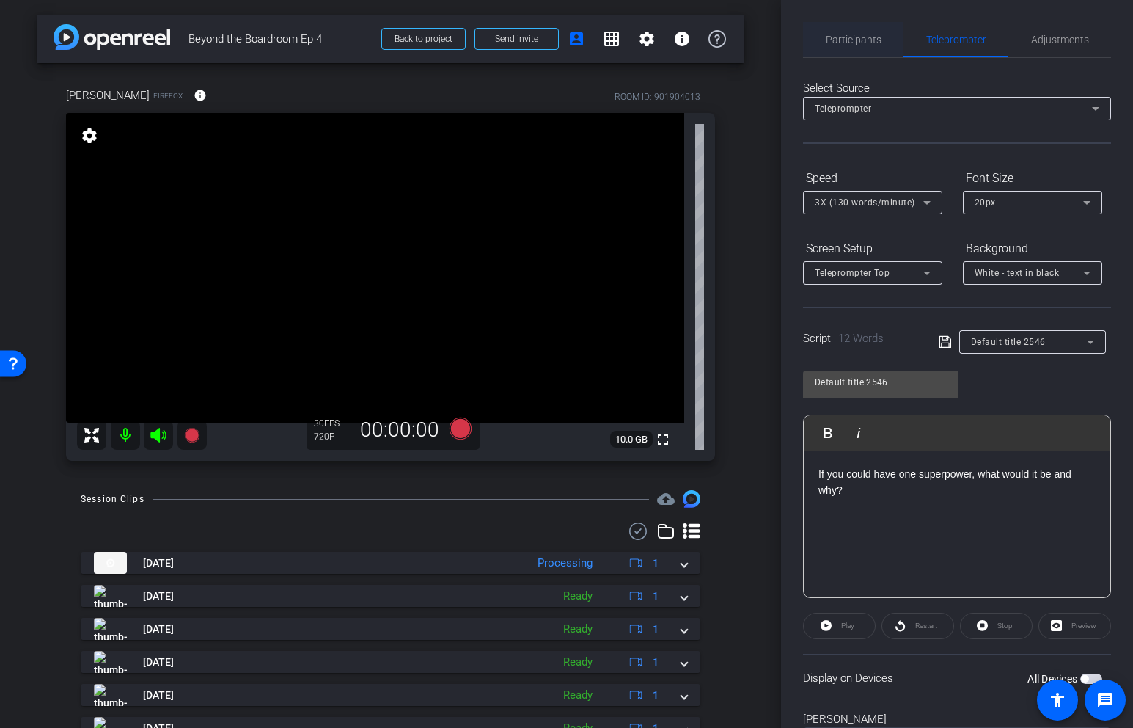
click at [855, 40] on span "Participants" at bounding box center [854, 39] width 56 height 10
click at [461, 429] on icon at bounding box center [460, 428] width 22 height 22
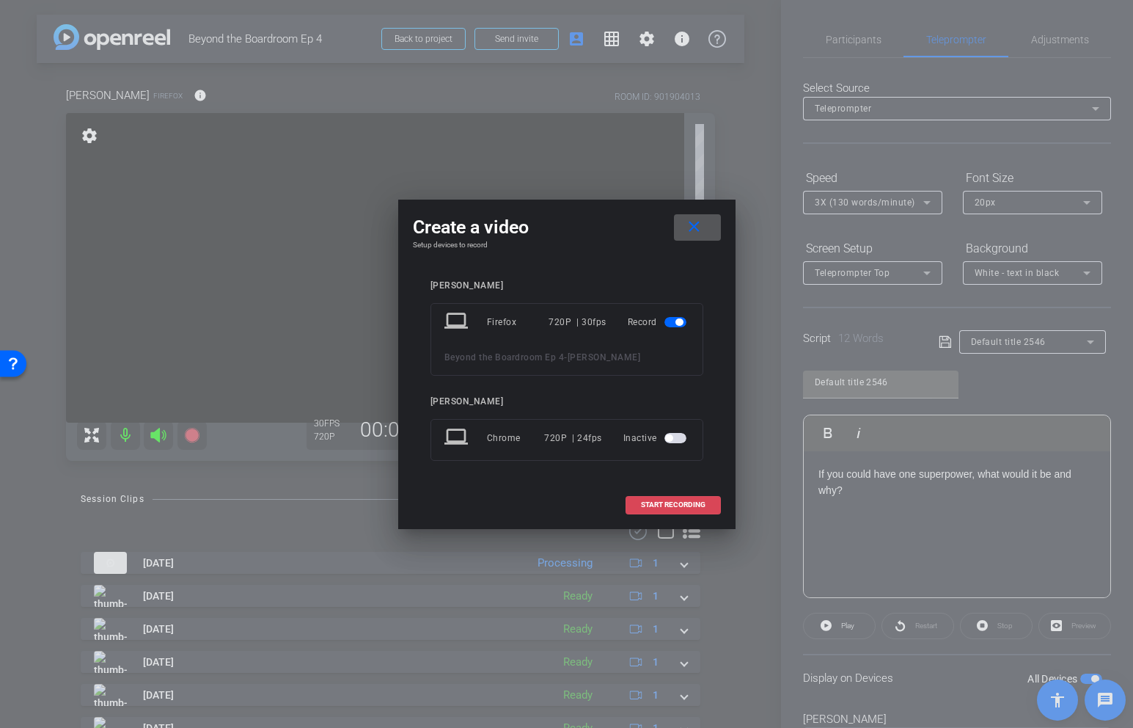
click at [694, 507] on span "START RECORDING" at bounding box center [673, 504] width 65 height 7
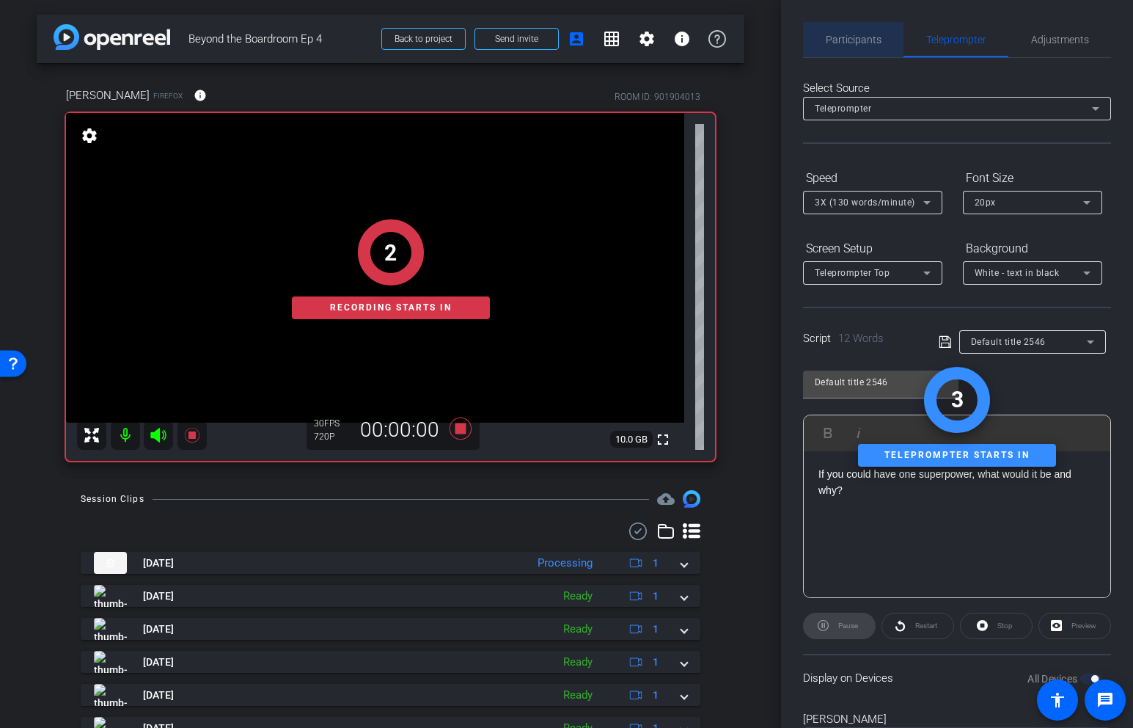
click at [874, 43] on span "Participants" at bounding box center [854, 39] width 56 height 10
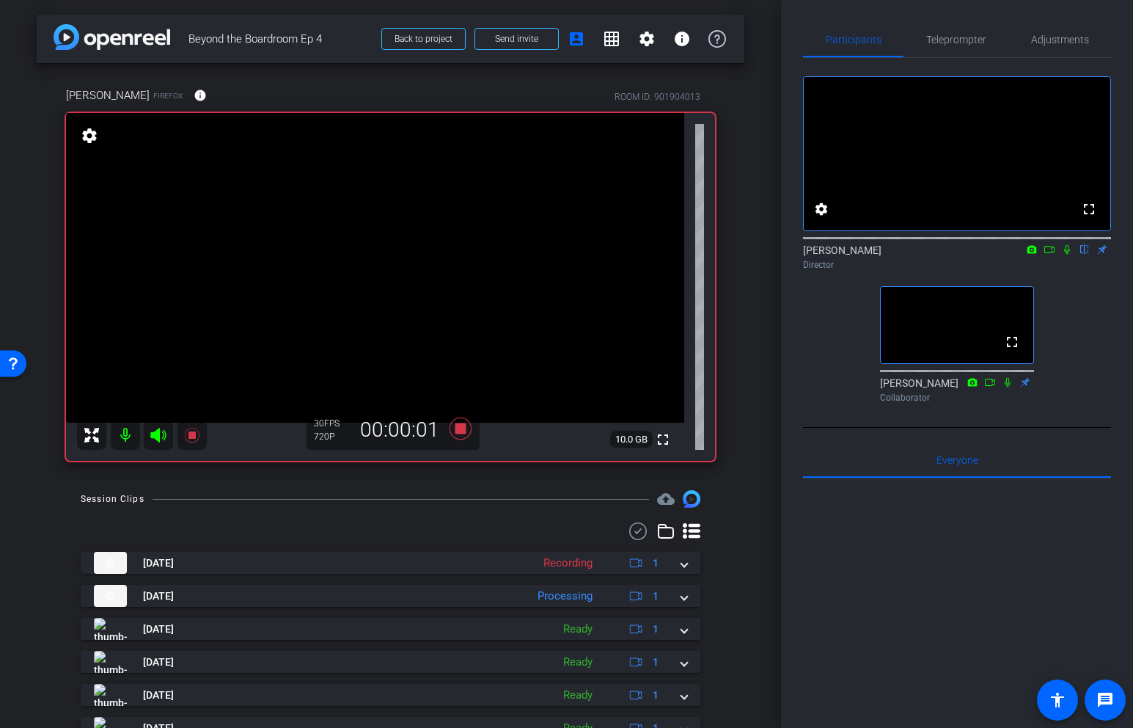
click at [1070, 255] on icon at bounding box center [1067, 249] width 12 height 10
click at [1067, 255] on icon at bounding box center [1068, 250] width 8 height 10
click at [459, 431] on icon at bounding box center [460, 428] width 22 height 22
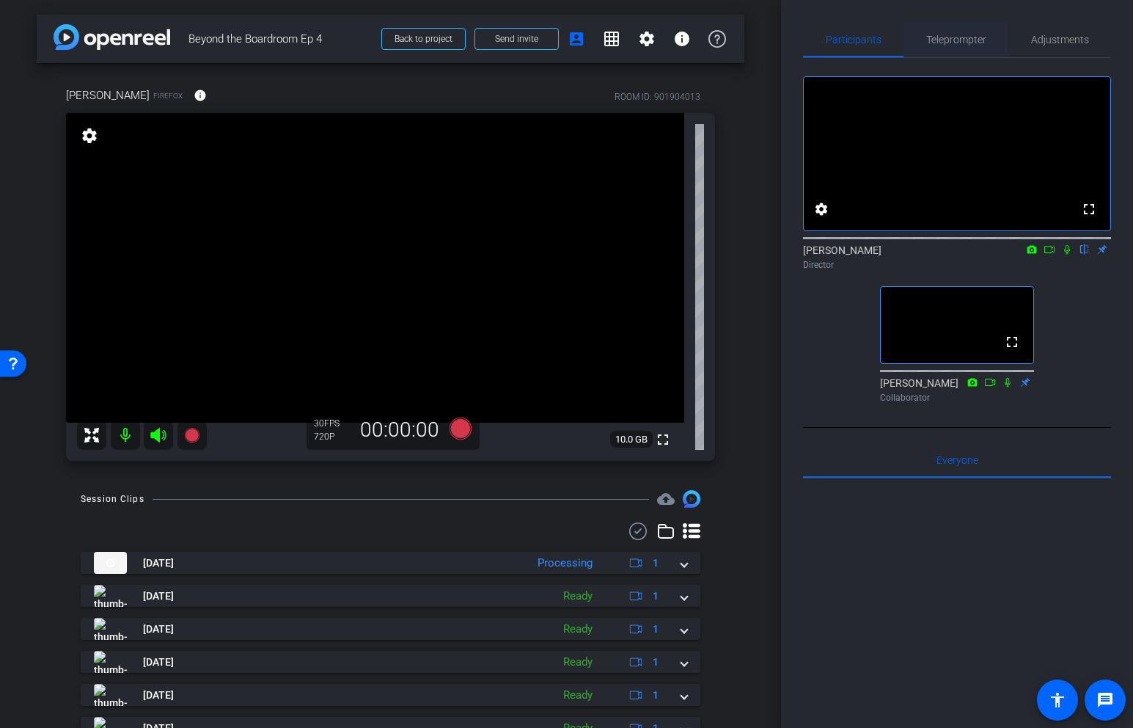
click at [959, 28] on span "Teleprompter" at bounding box center [956, 39] width 60 height 35
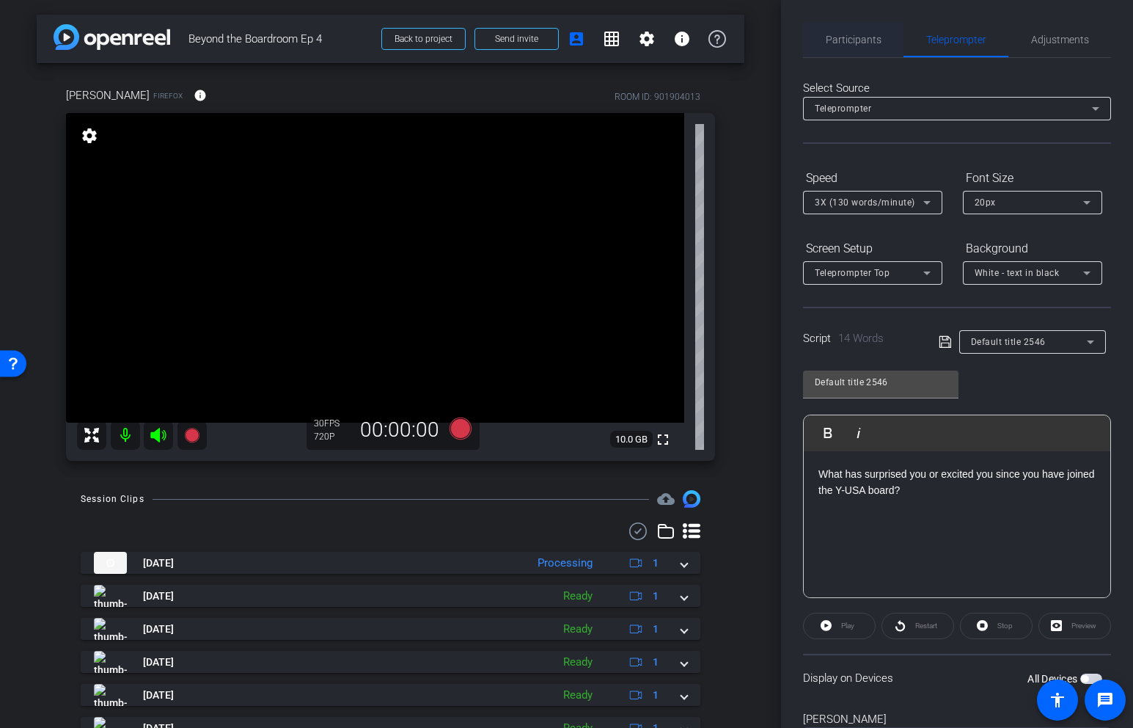
click at [871, 40] on span "Participants" at bounding box center [854, 39] width 56 height 10
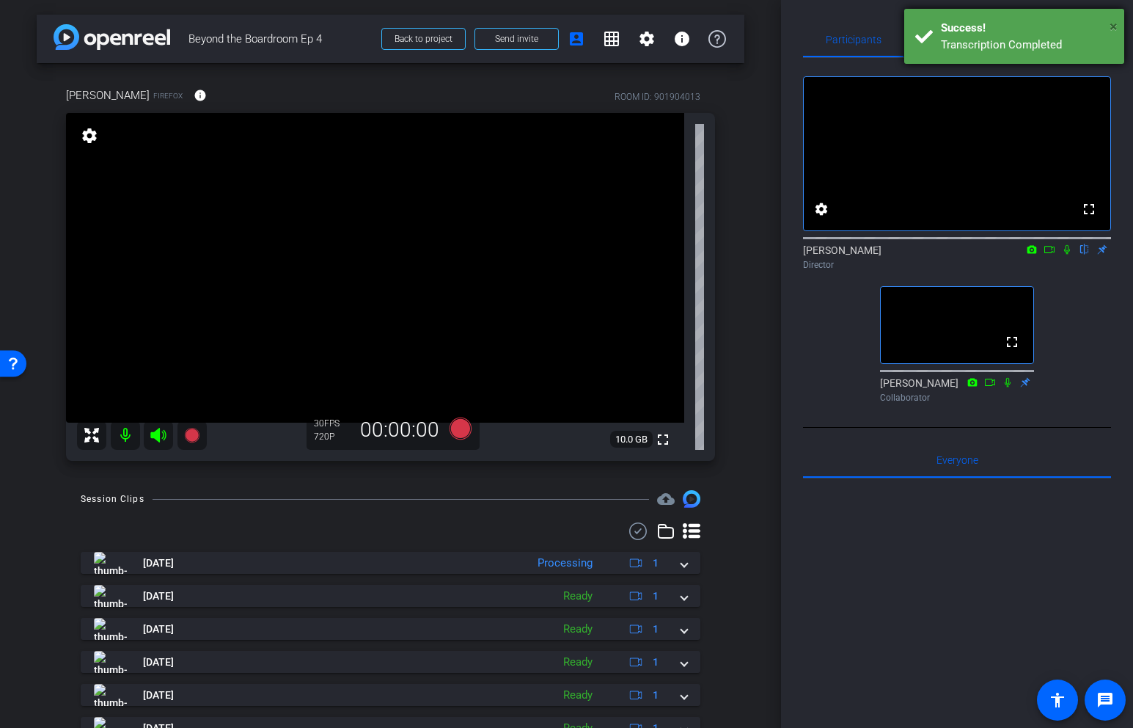
click at [1117, 27] on span "×" at bounding box center [1114, 27] width 8 height 18
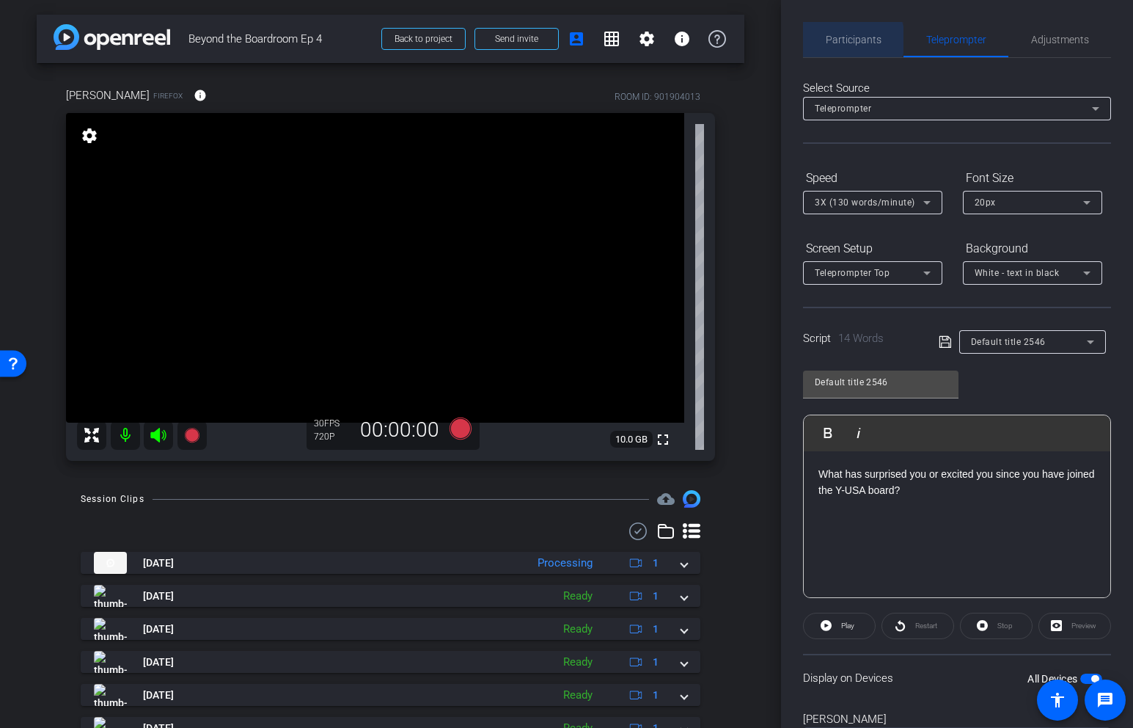
click at [846, 40] on span "Participants" at bounding box center [854, 39] width 56 height 10
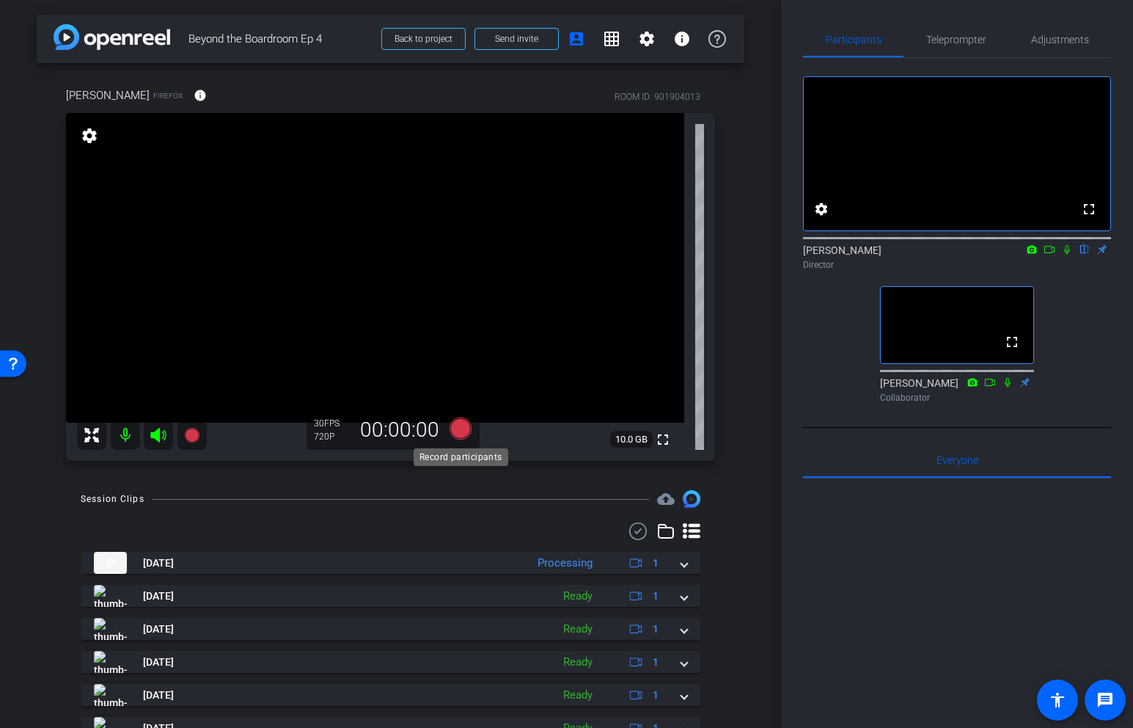
click at [461, 428] on icon at bounding box center [460, 428] width 22 height 22
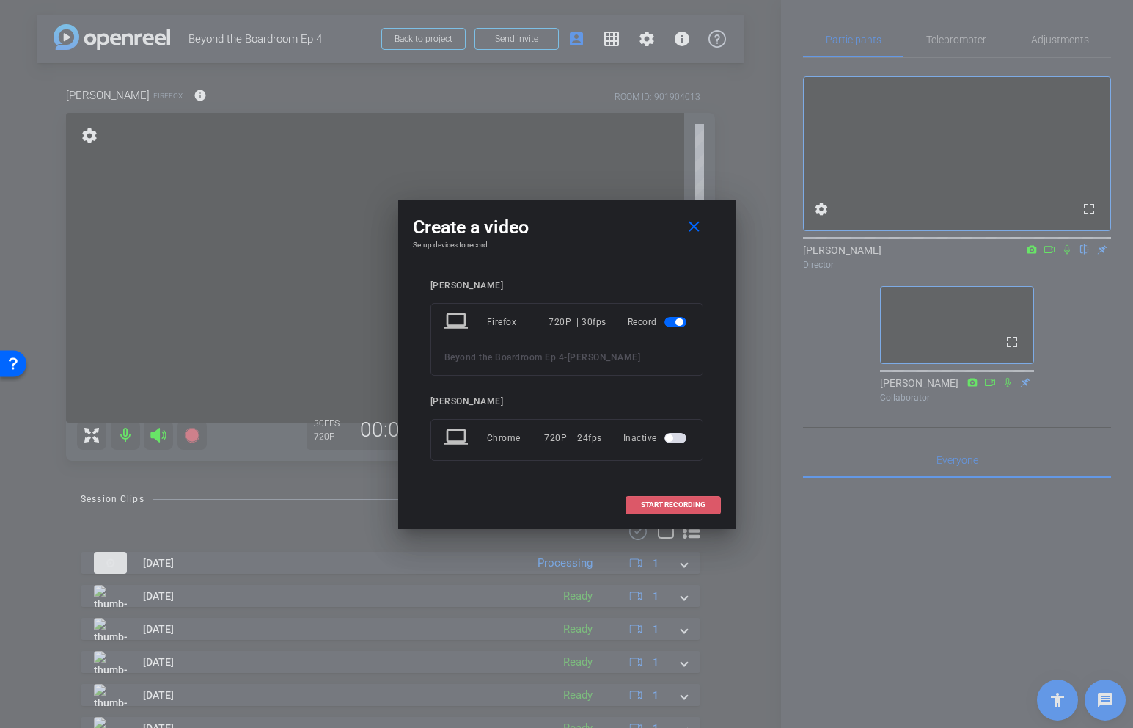
click at [677, 503] on span "START RECORDING" at bounding box center [673, 504] width 65 height 7
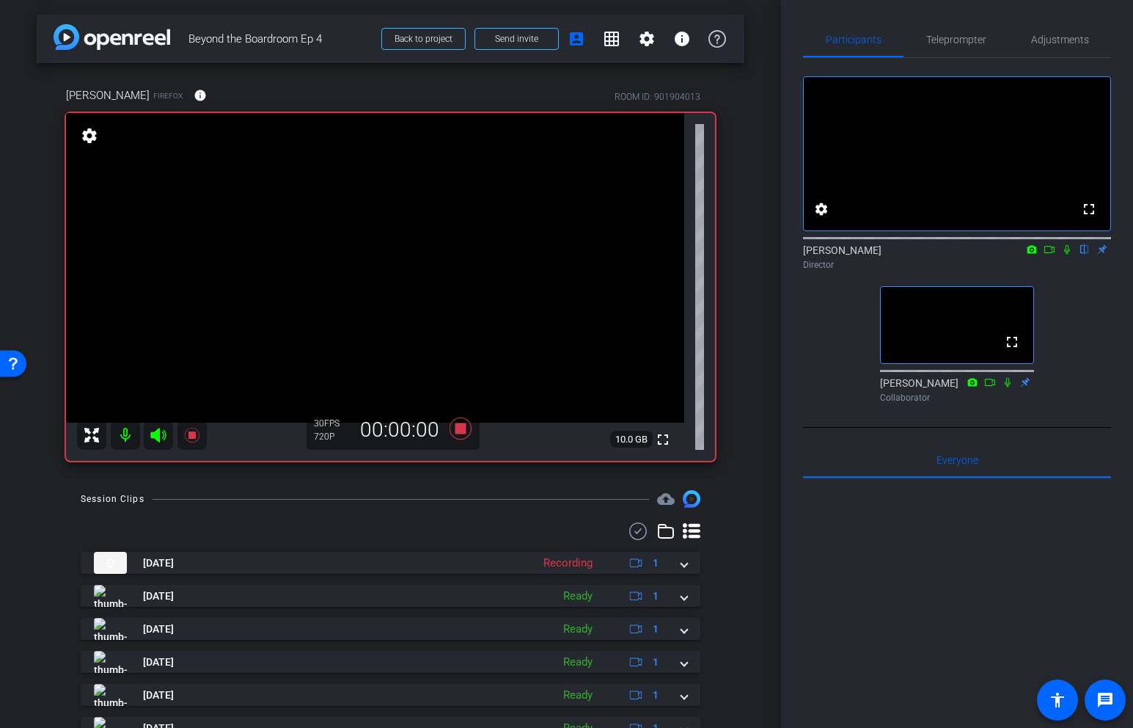
click at [1067, 255] on icon at bounding box center [1067, 249] width 12 height 10
click at [1066, 255] on icon at bounding box center [1068, 250] width 8 height 10
click at [459, 430] on icon at bounding box center [460, 428] width 22 height 22
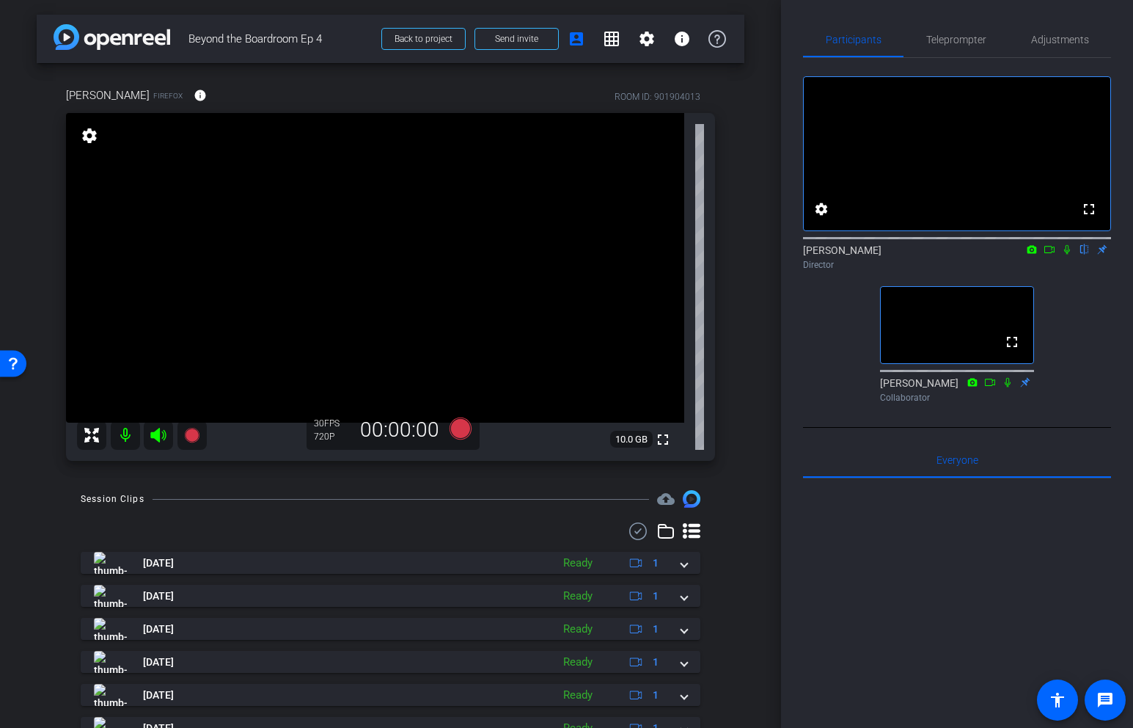
click at [843, 360] on div "fullscreen settings [PERSON_NAME] flip Director fullscreen [PERSON_NAME] Collab…" at bounding box center [957, 233] width 308 height 351
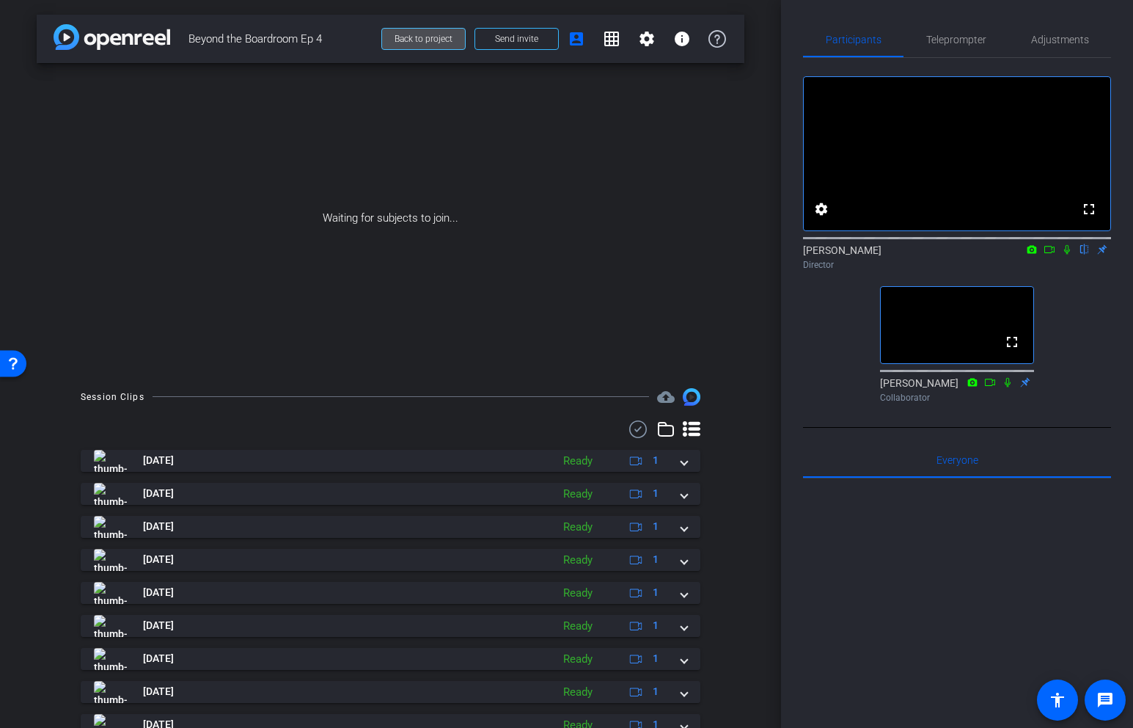
click at [433, 36] on span "Back to project" at bounding box center [424, 39] width 58 height 10
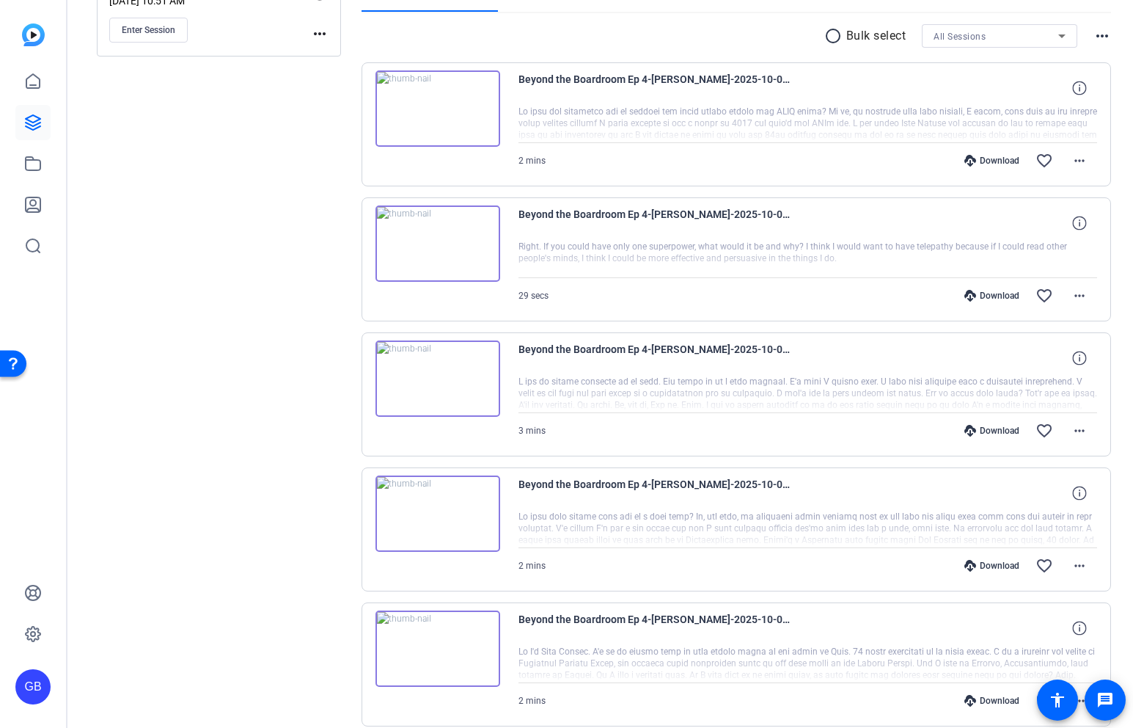
scroll to position [260, 0]
